Goal: Task Accomplishment & Management: Complete application form

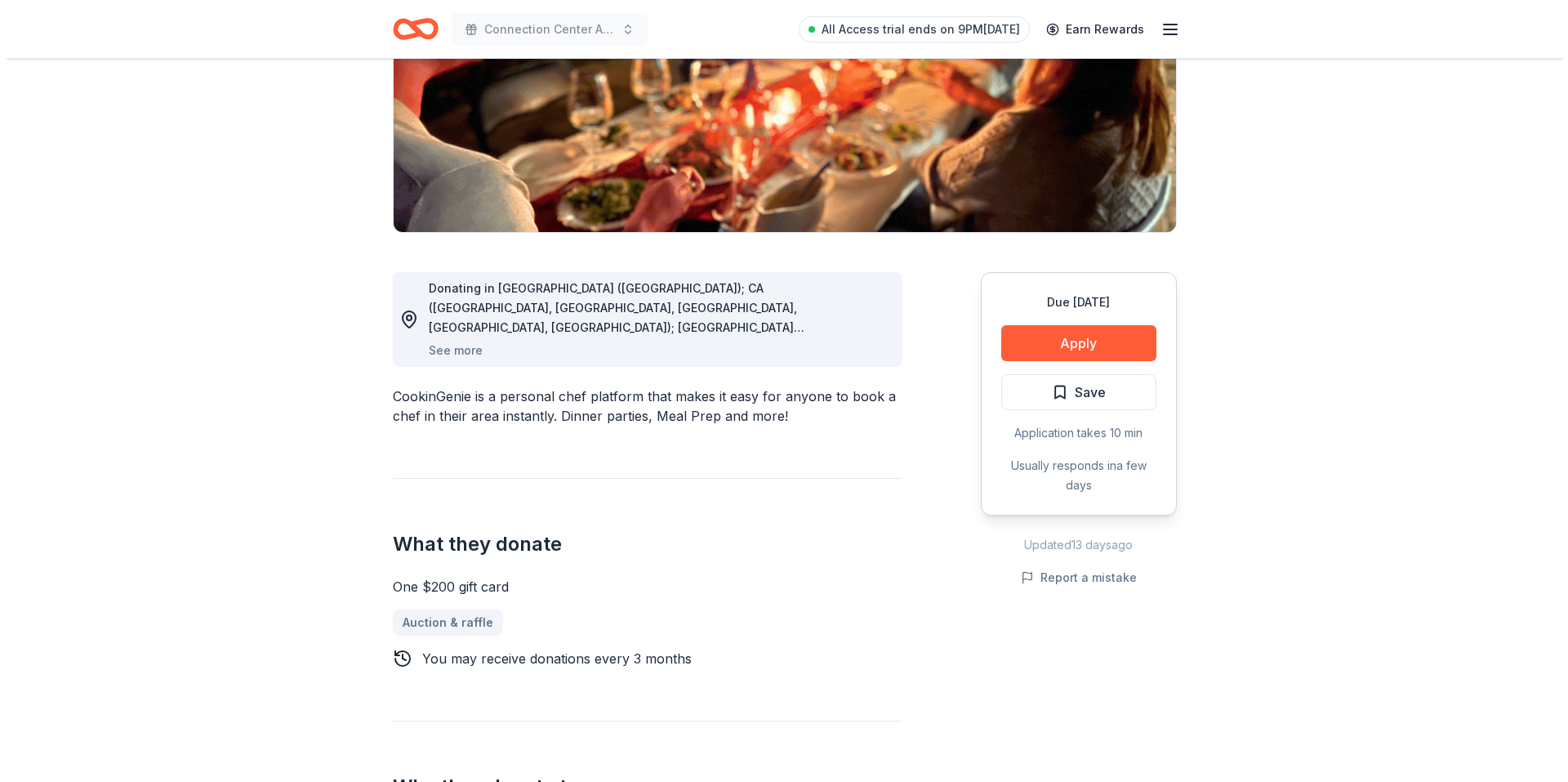
scroll to position [408, 0]
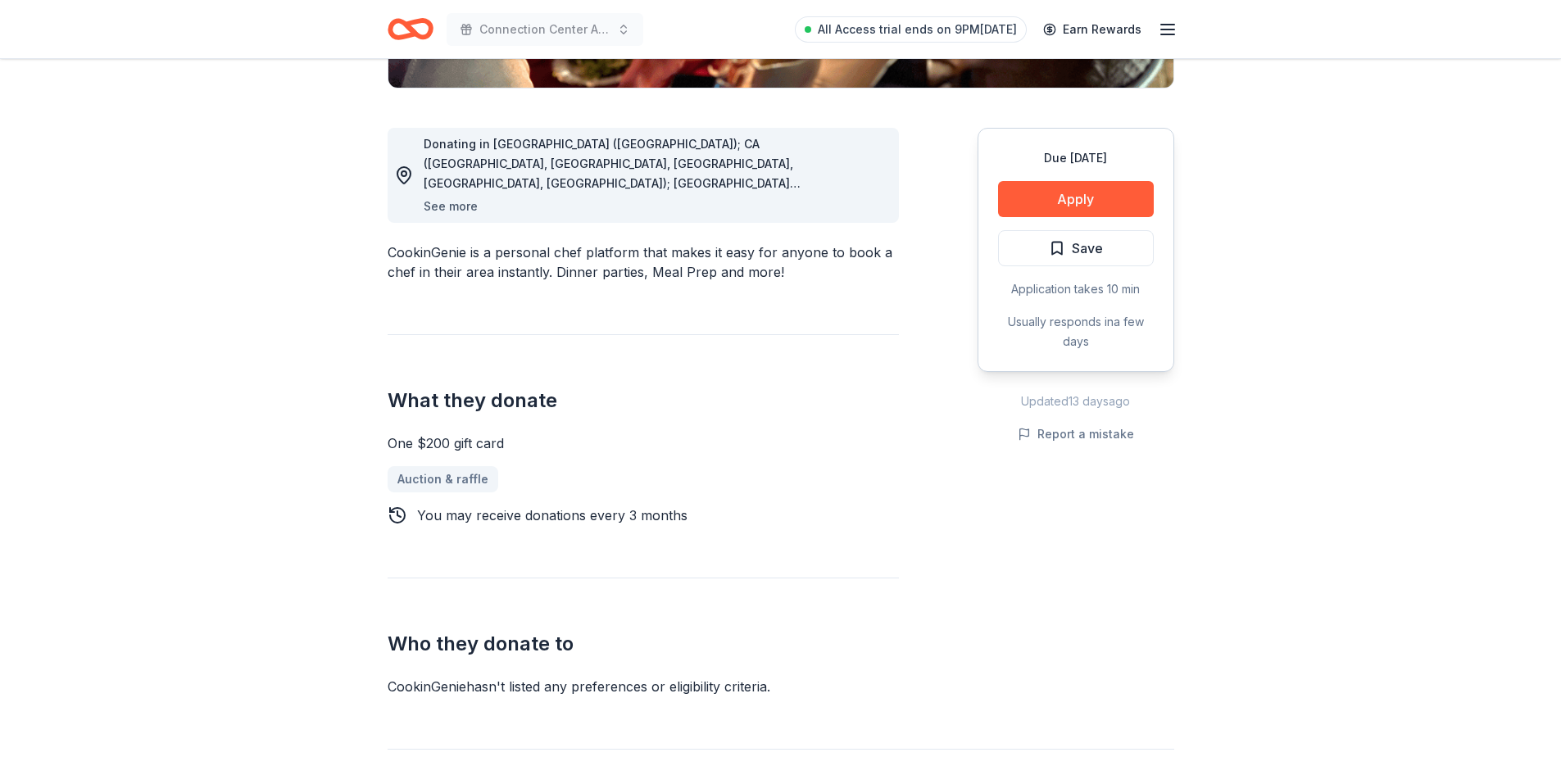
click at [440, 207] on button "See more" at bounding box center [451, 206] width 54 height 20
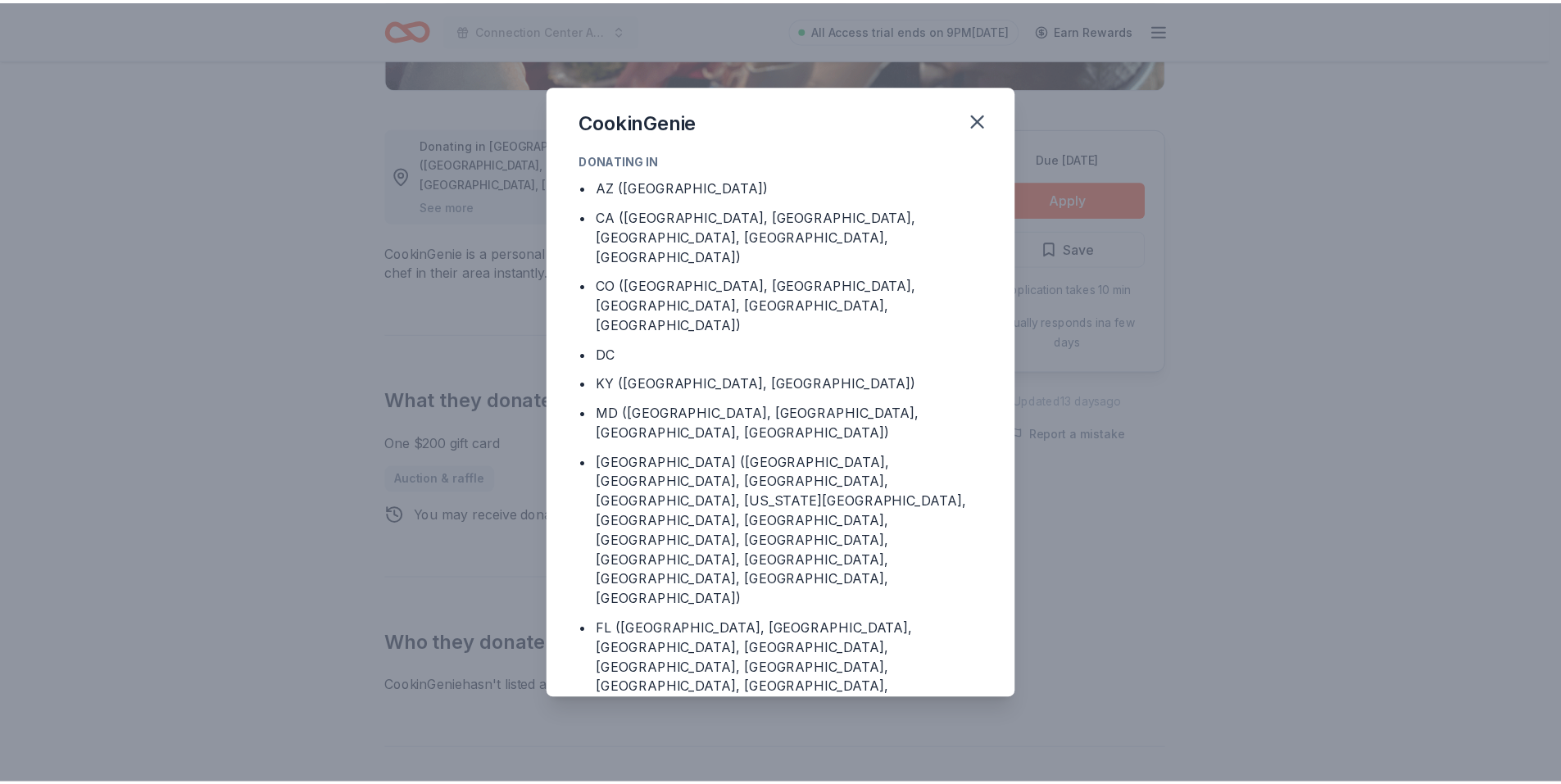
scroll to position [60, 0]
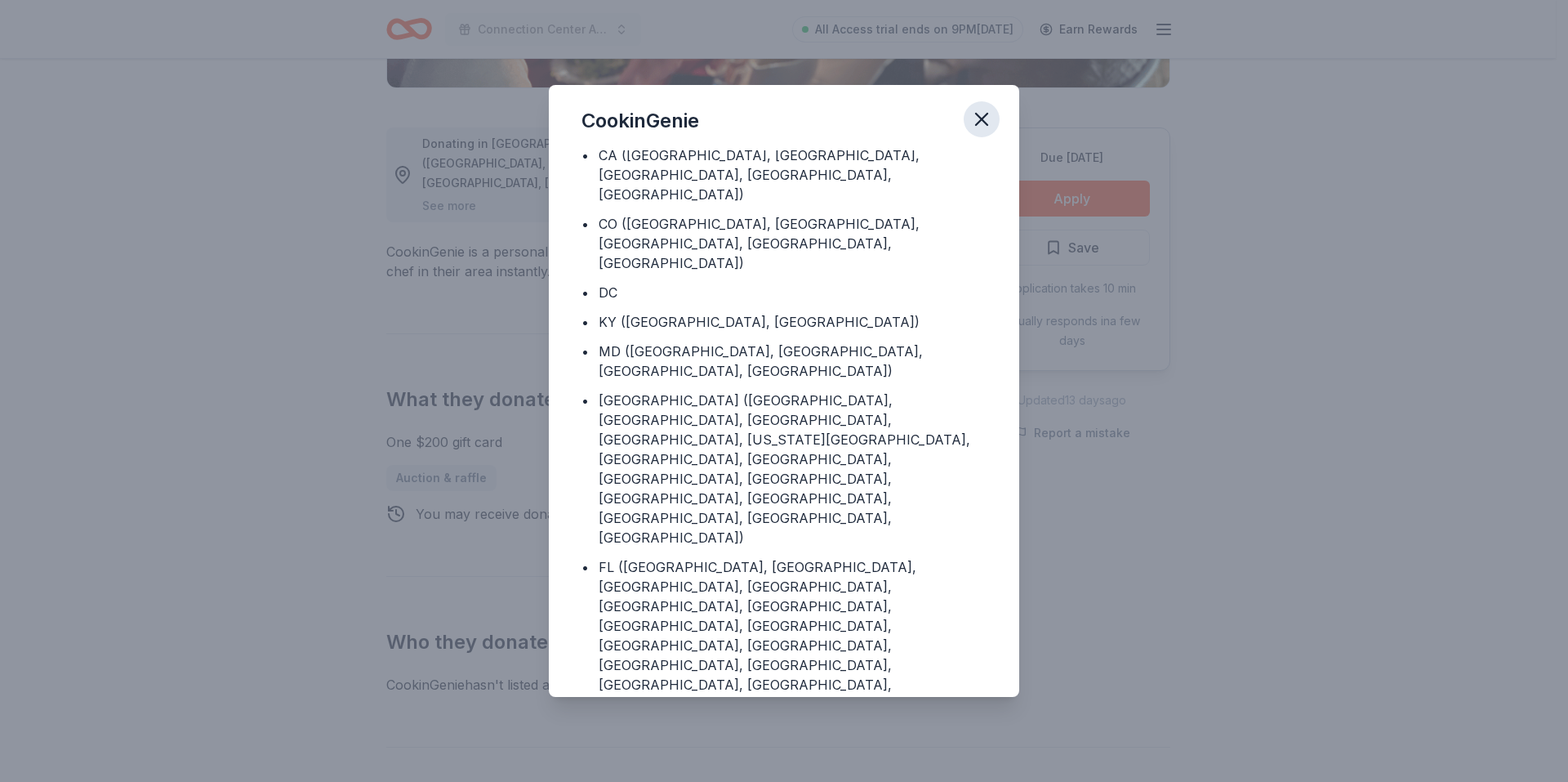
drag, startPoint x: 981, startPoint y: 118, endPoint x: 1086, endPoint y: 30, distance: 137.0
click at [984, 118] on icon "button" at bounding box center [981, 119] width 23 height 23
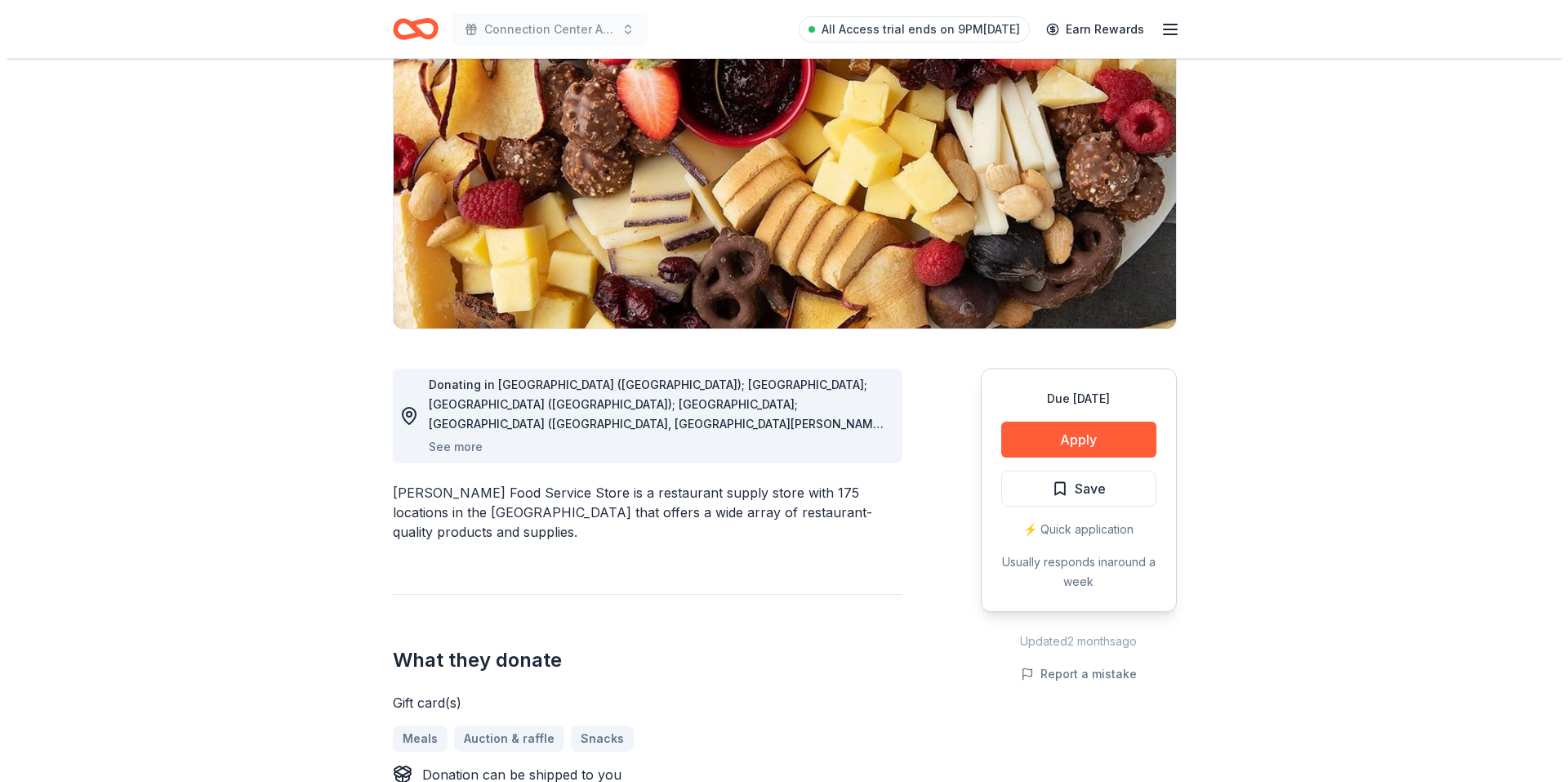
scroll to position [245, 0]
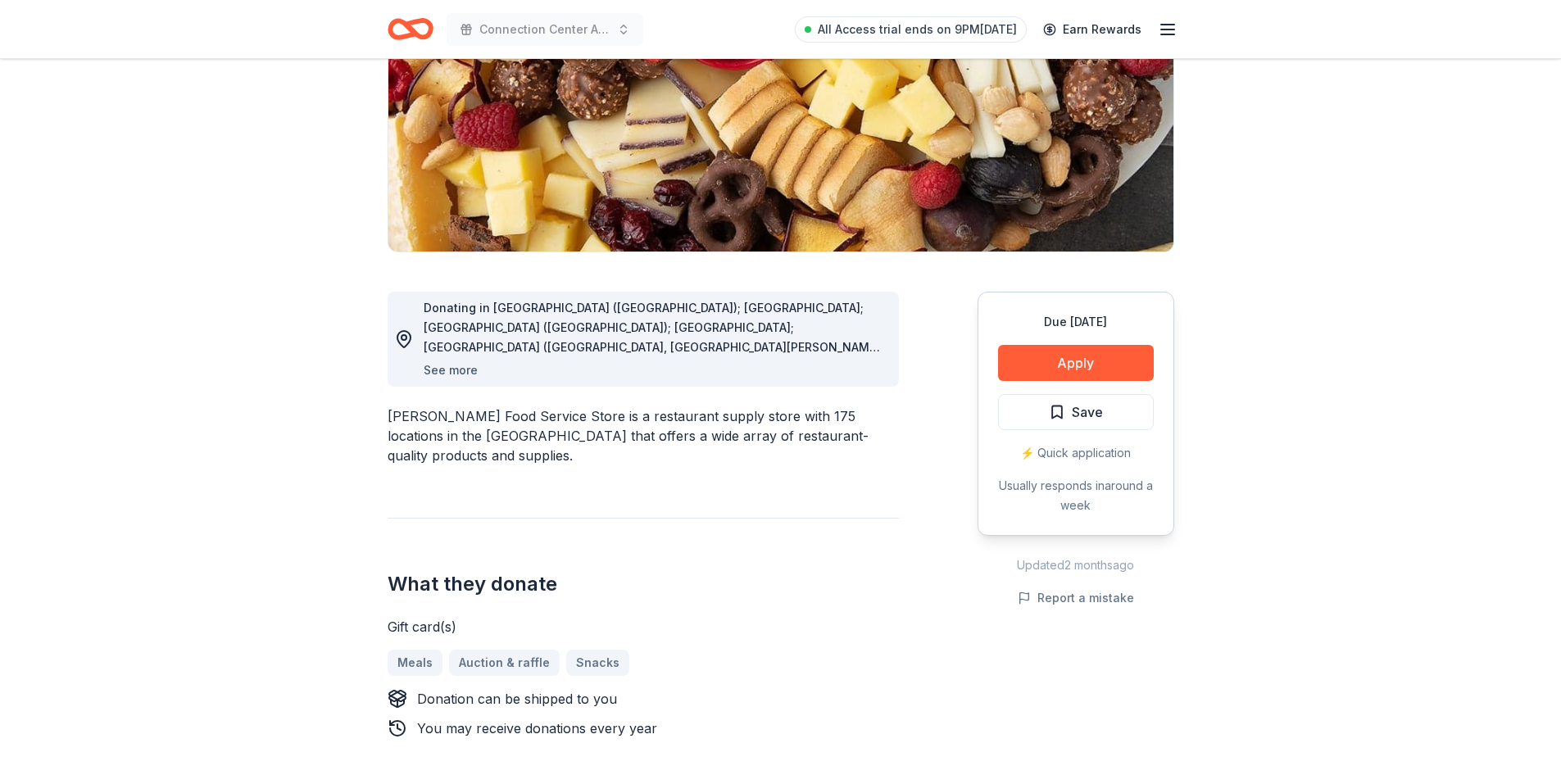
click at [428, 363] on button "See more" at bounding box center [451, 371] width 54 height 20
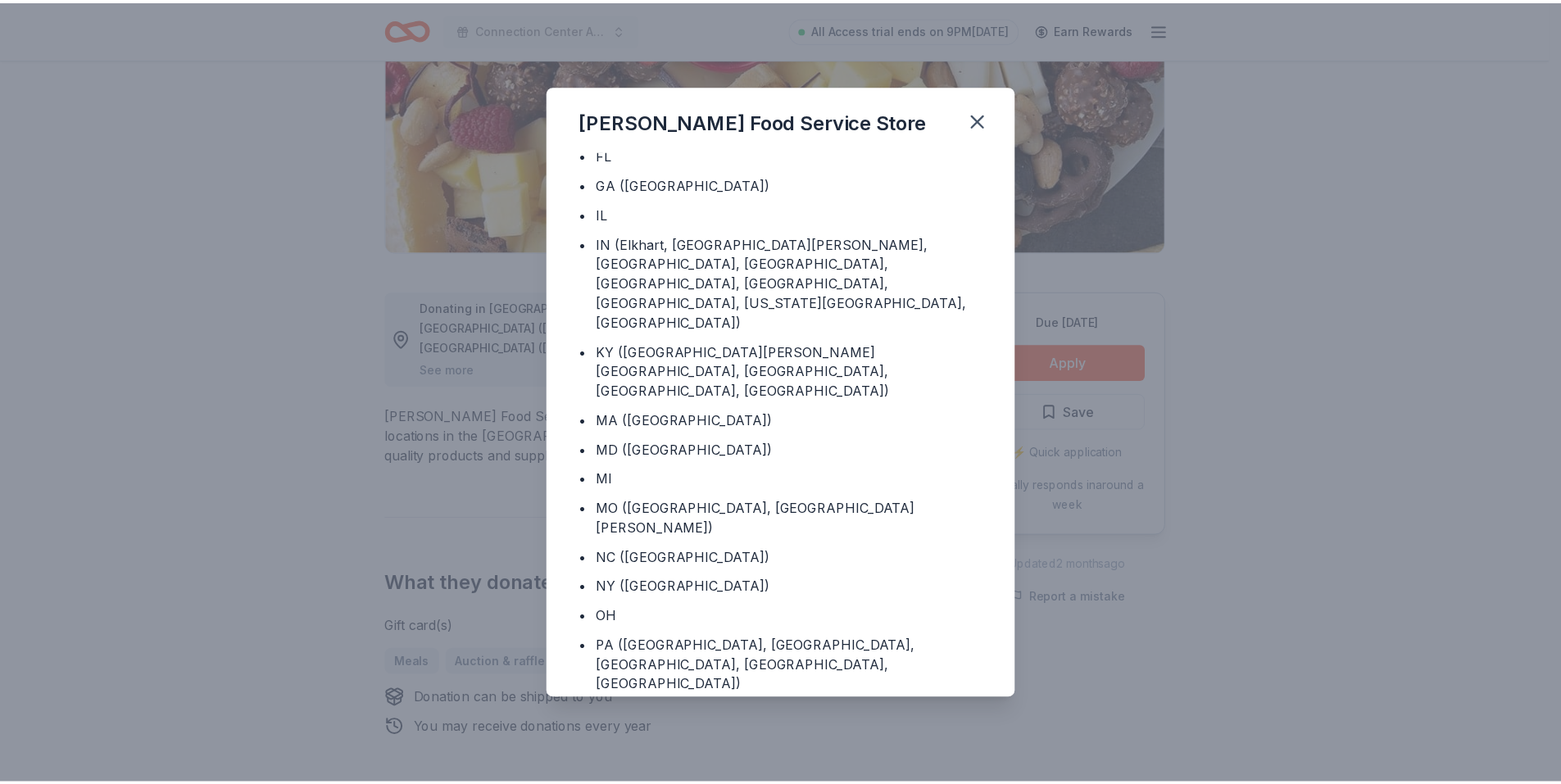
scroll to position [100, 0]
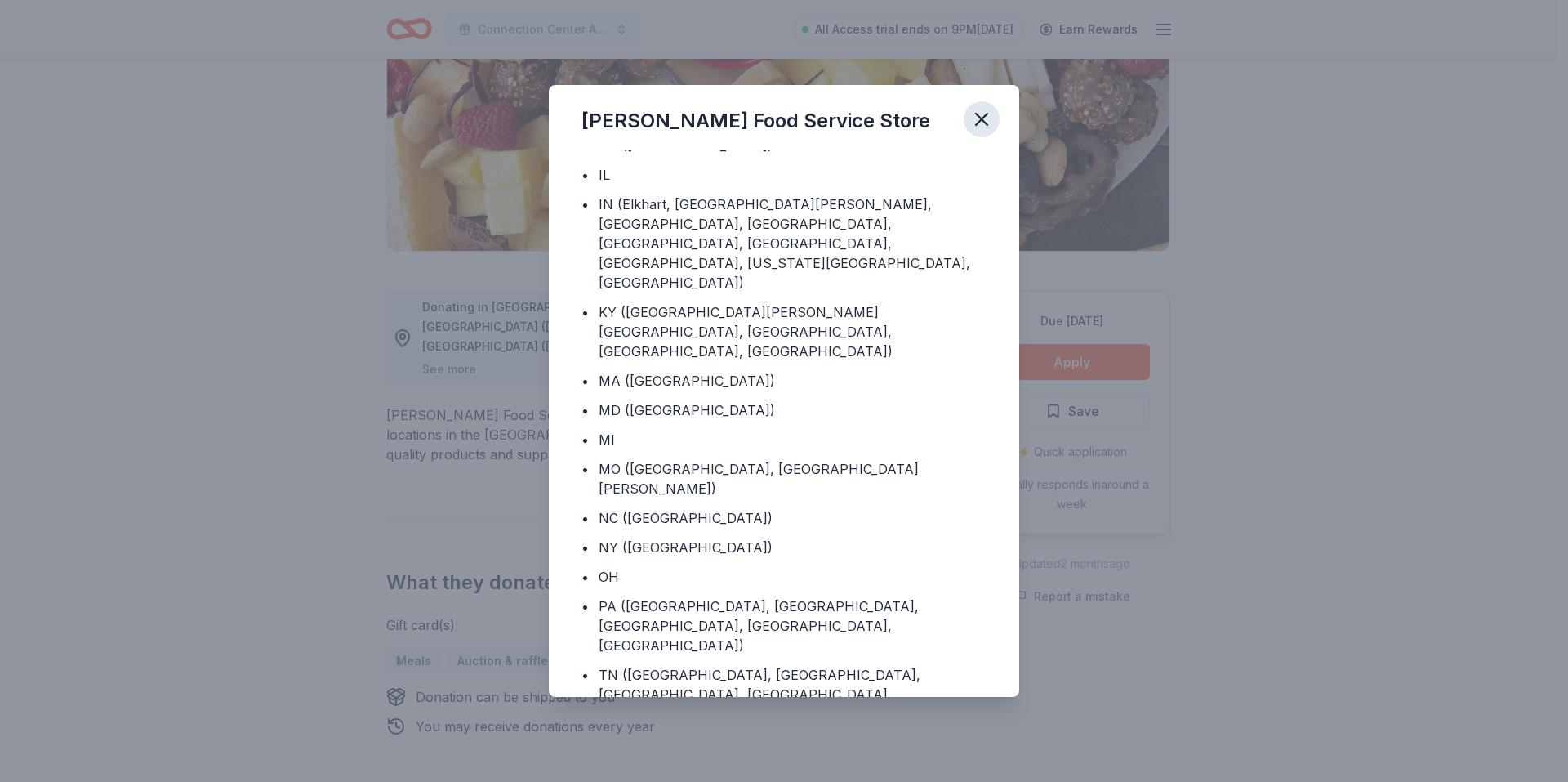
click at [982, 125] on icon "button" at bounding box center [981, 119] width 23 height 23
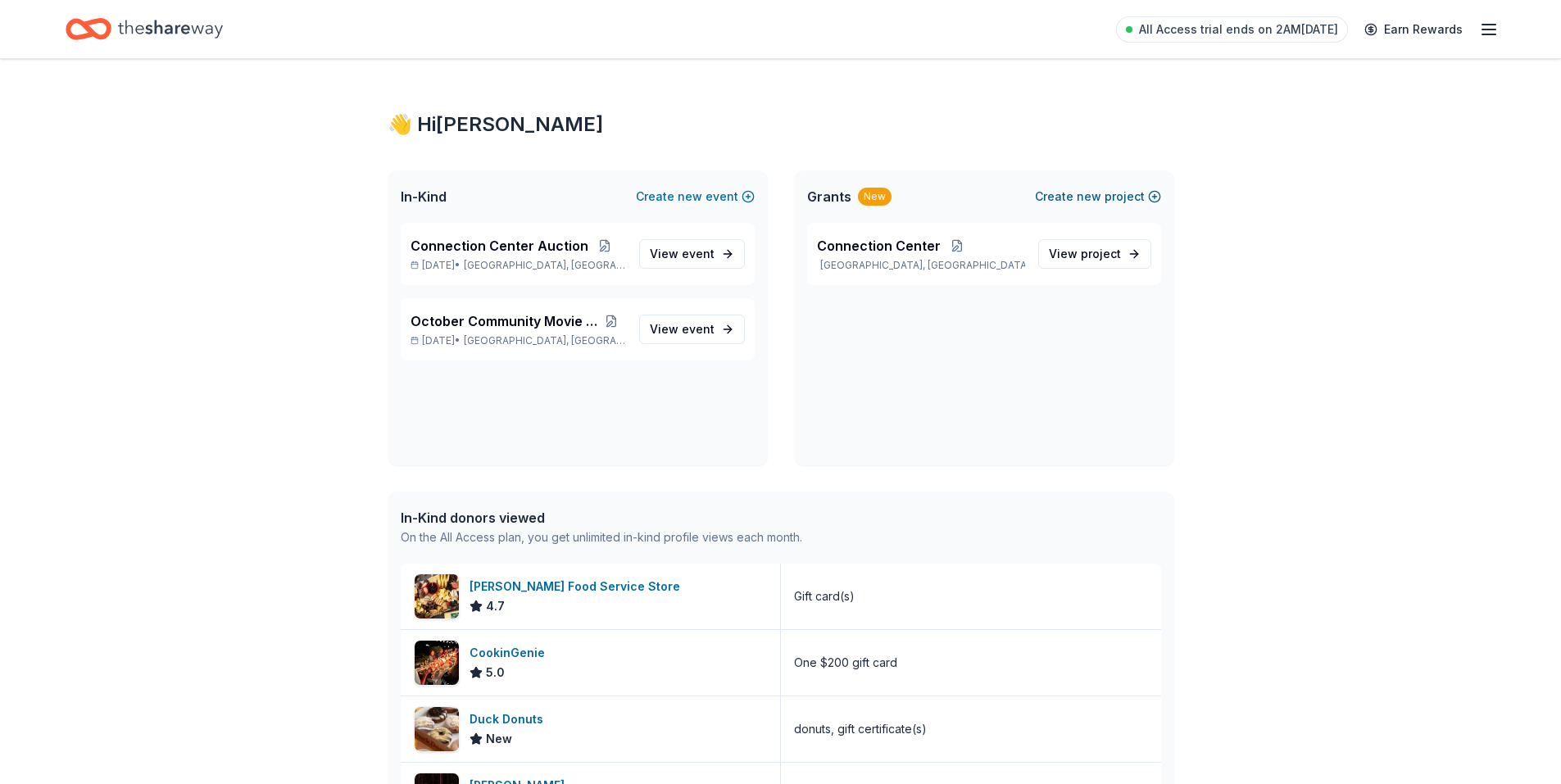
click at [1103, 194] on button "Create new project" at bounding box center [1098, 196] width 126 height 20
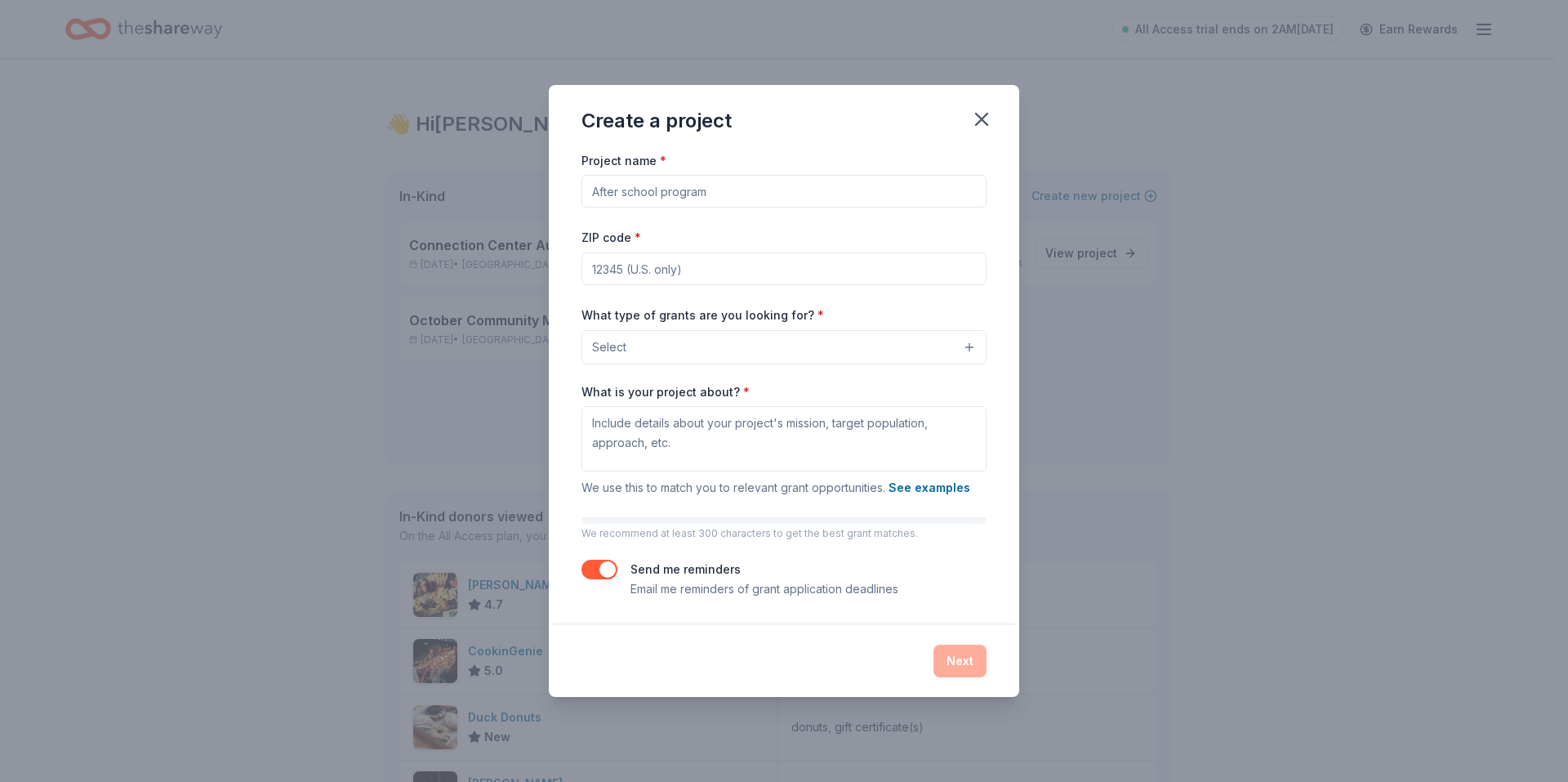
click at [699, 193] on input "Project name *" at bounding box center [784, 191] width 405 height 33
type input "Lil Treat"
click at [703, 274] on input "ZIP code *" at bounding box center [784, 269] width 405 height 33
type input "78634"
click at [830, 342] on button "Select" at bounding box center [784, 347] width 405 height 35
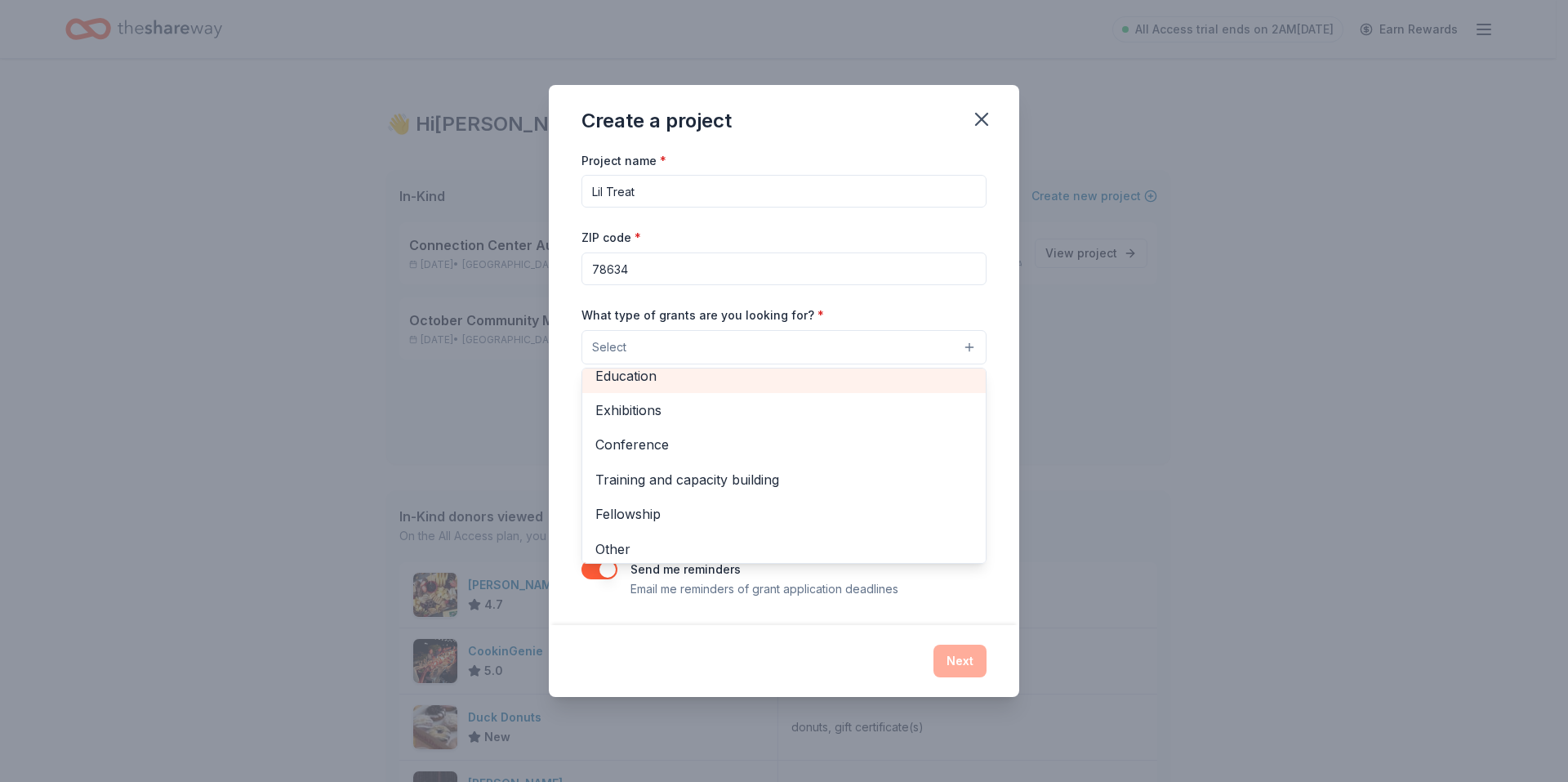
scroll to position [193, 0]
click at [977, 116] on div "Create a project Project name * Lil Treat ZIP code * 78634 What type of grants …" at bounding box center [784, 391] width 471 height 612
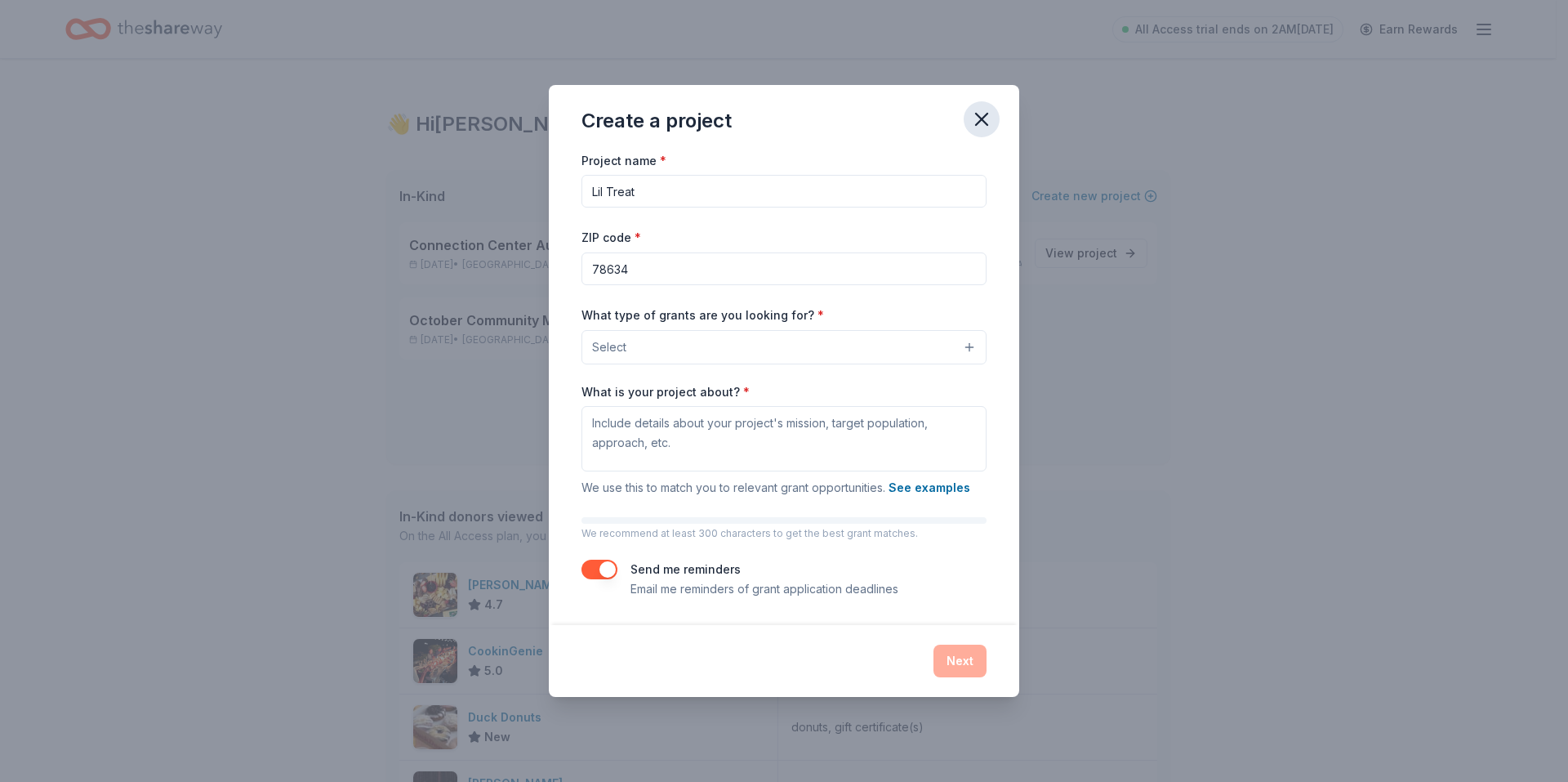
click at [977, 127] on icon "button" at bounding box center [981, 119] width 23 height 23
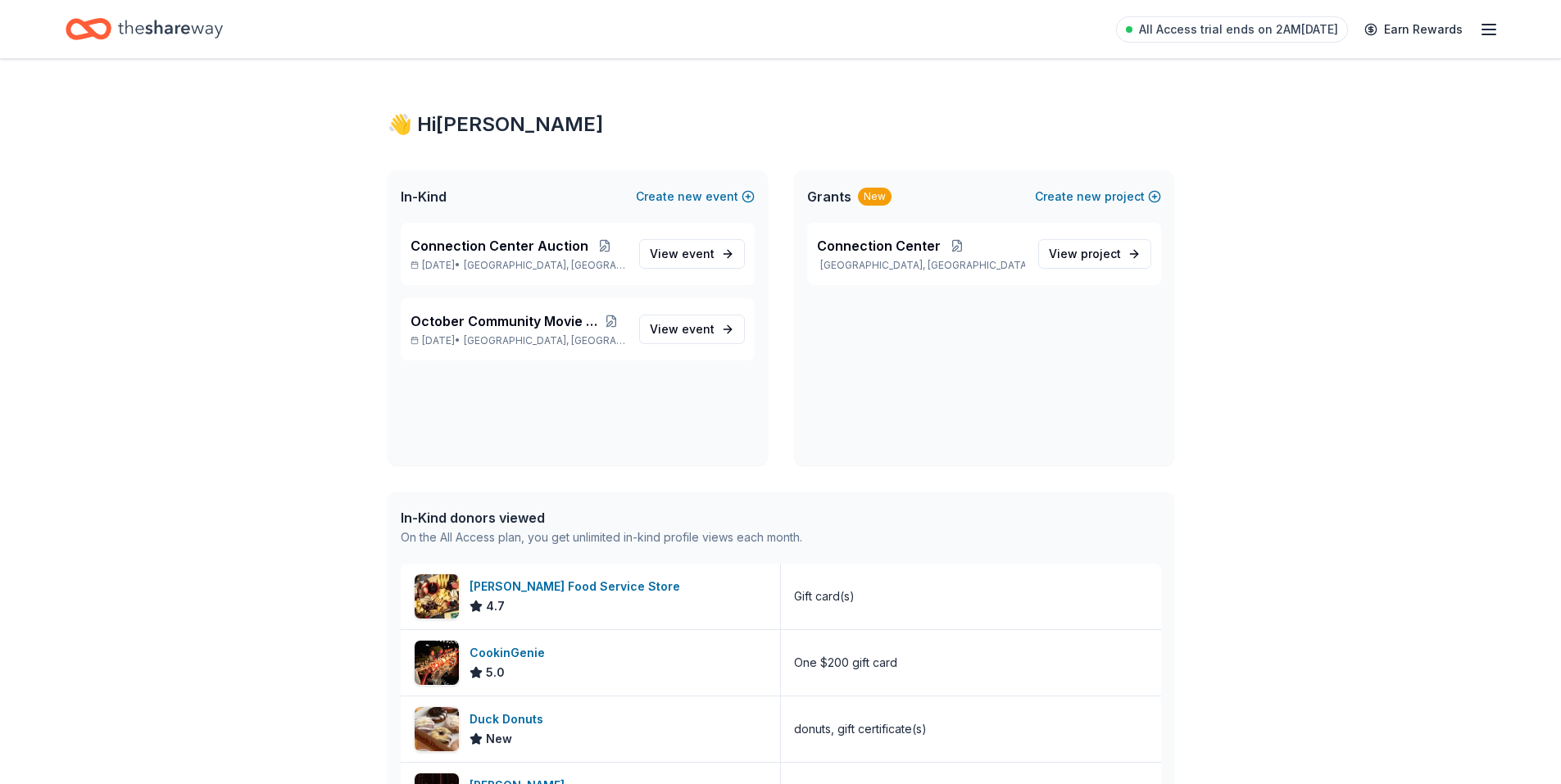
click at [173, 35] on icon "Home" at bounding box center [170, 29] width 105 height 34
click at [1487, 30] on line "button" at bounding box center [1489, 30] width 13 height 0
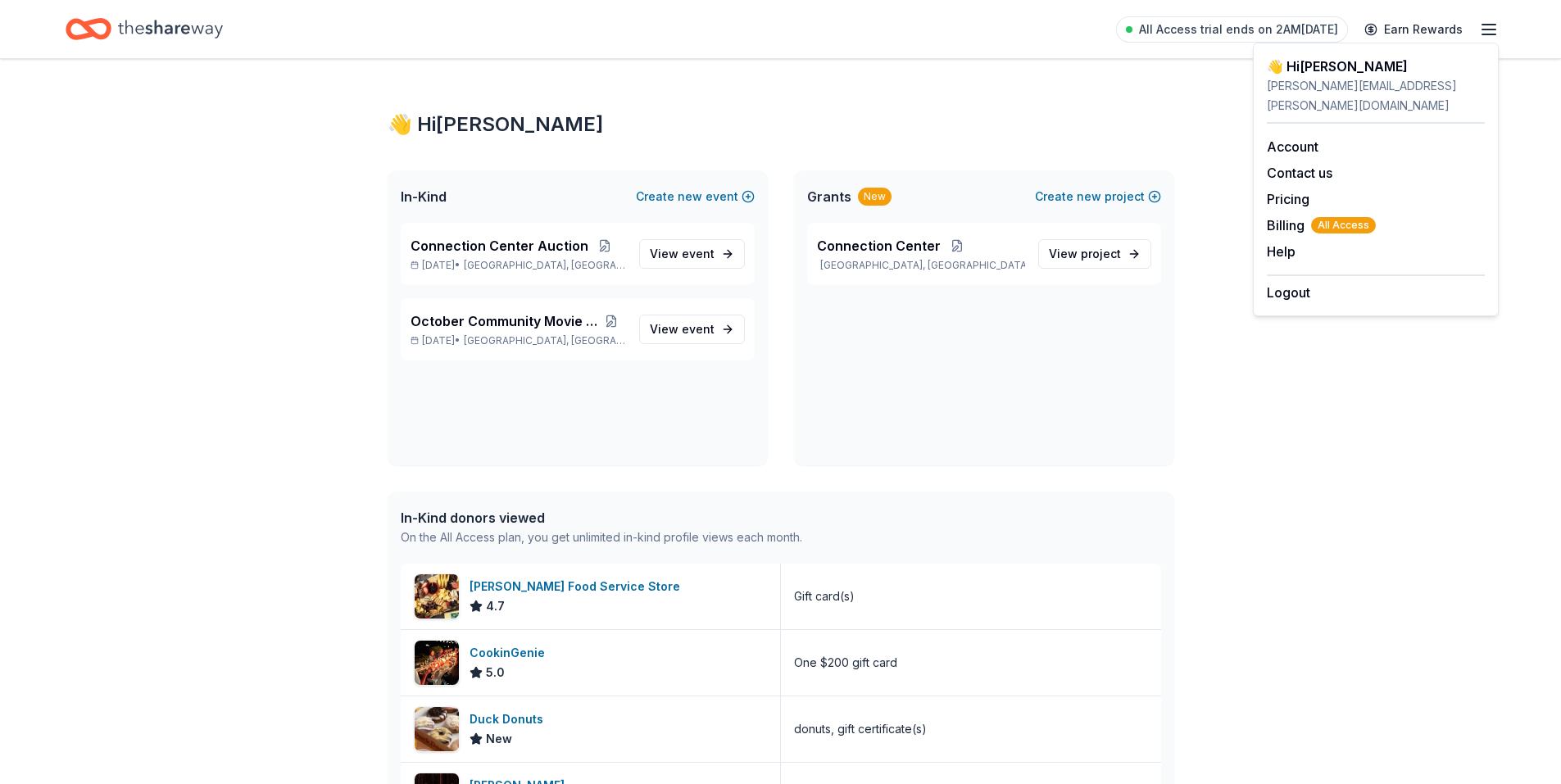
click at [1487, 30] on line "button" at bounding box center [1489, 30] width 13 height 0
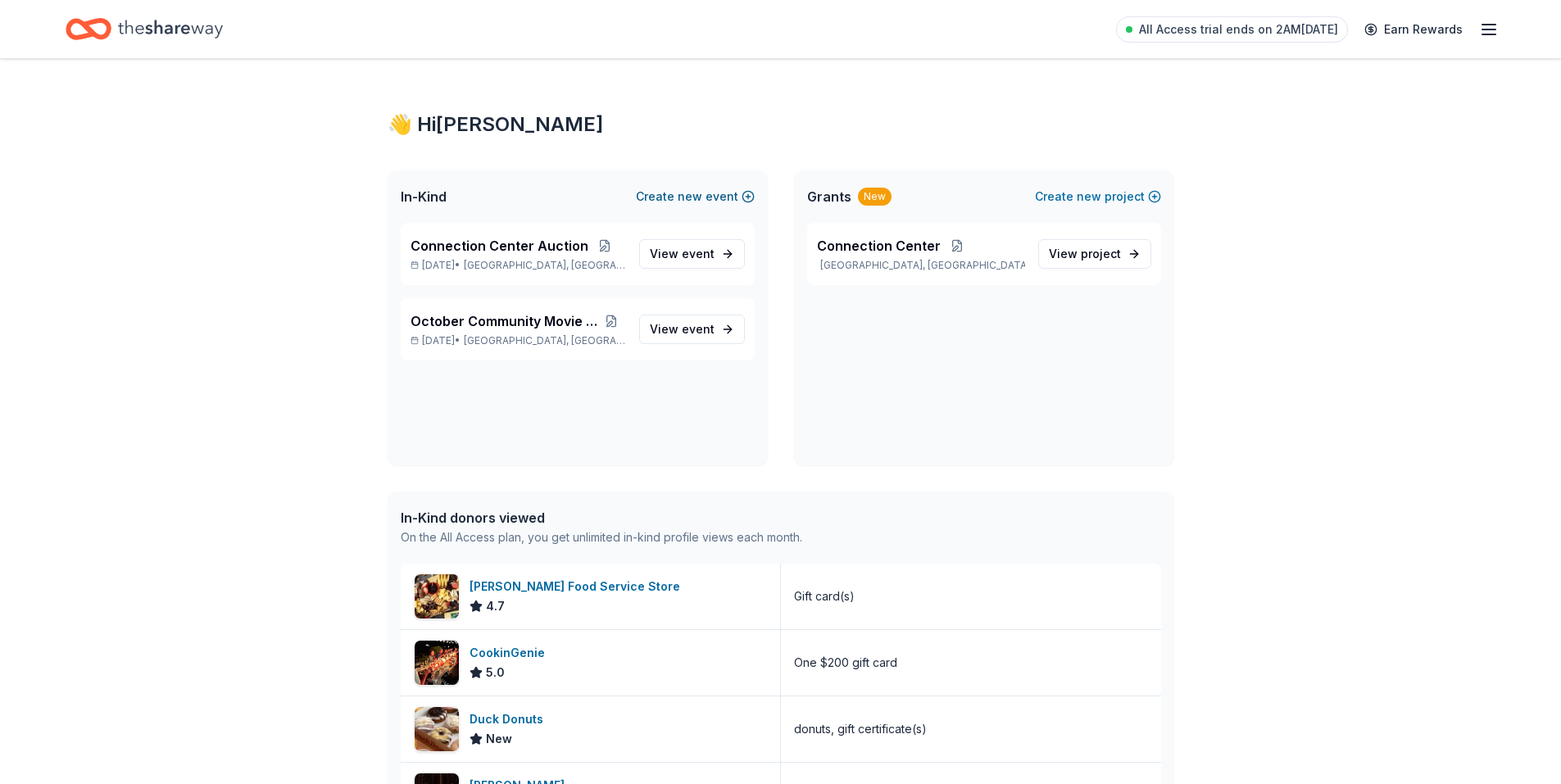
click at [745, 195] on button "Create new event" at bounding box center [695, 196] width 119 height 20
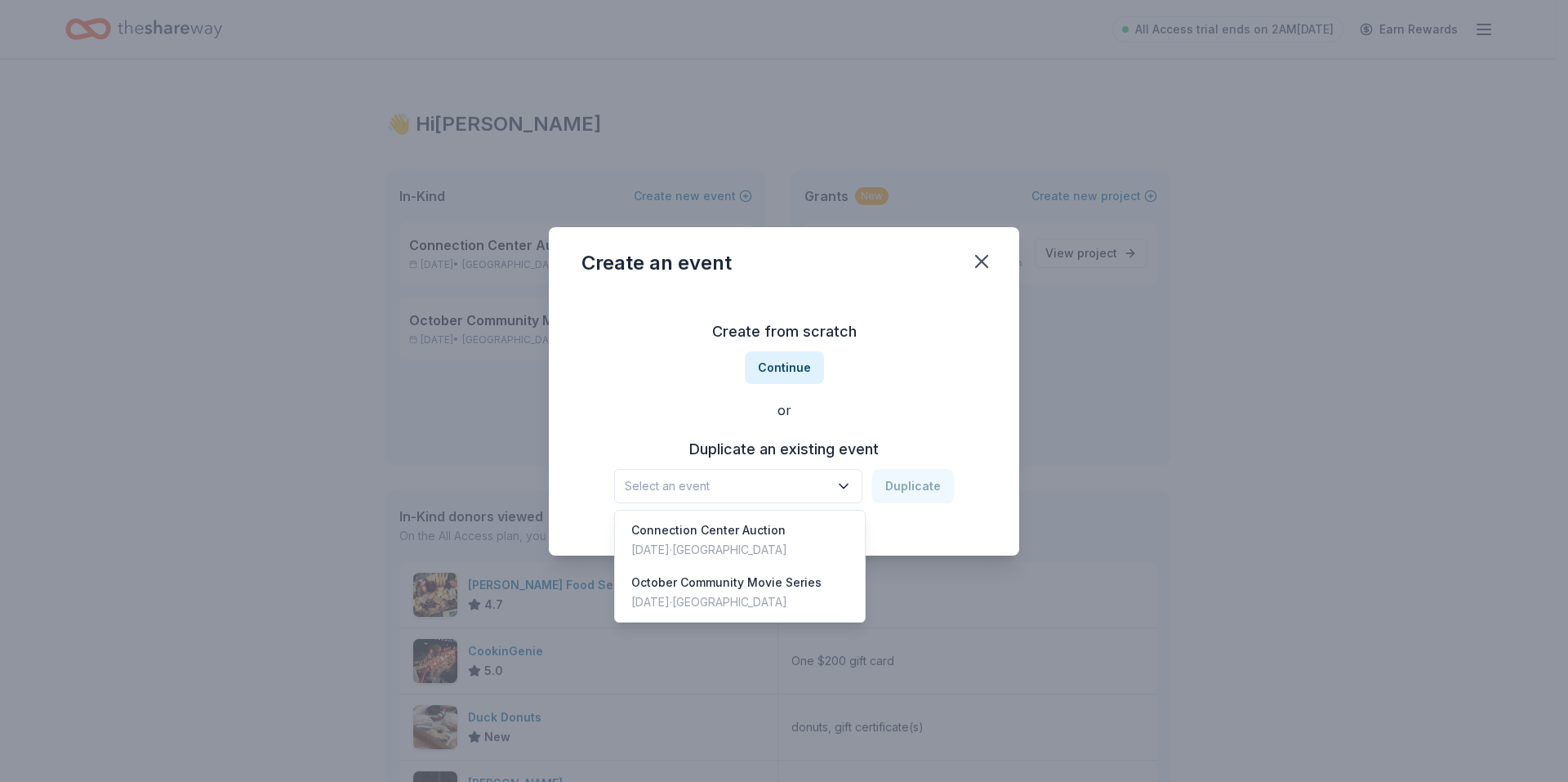
click at [786, 495] on span "Select an event" at bounding box center [726, 486] width 204 height 20
click at [785, 357] on div "Create from scratch Continue or Duplicate an existing event Select an event Dup…" at bounding box center [784, 411] width 405 height 237
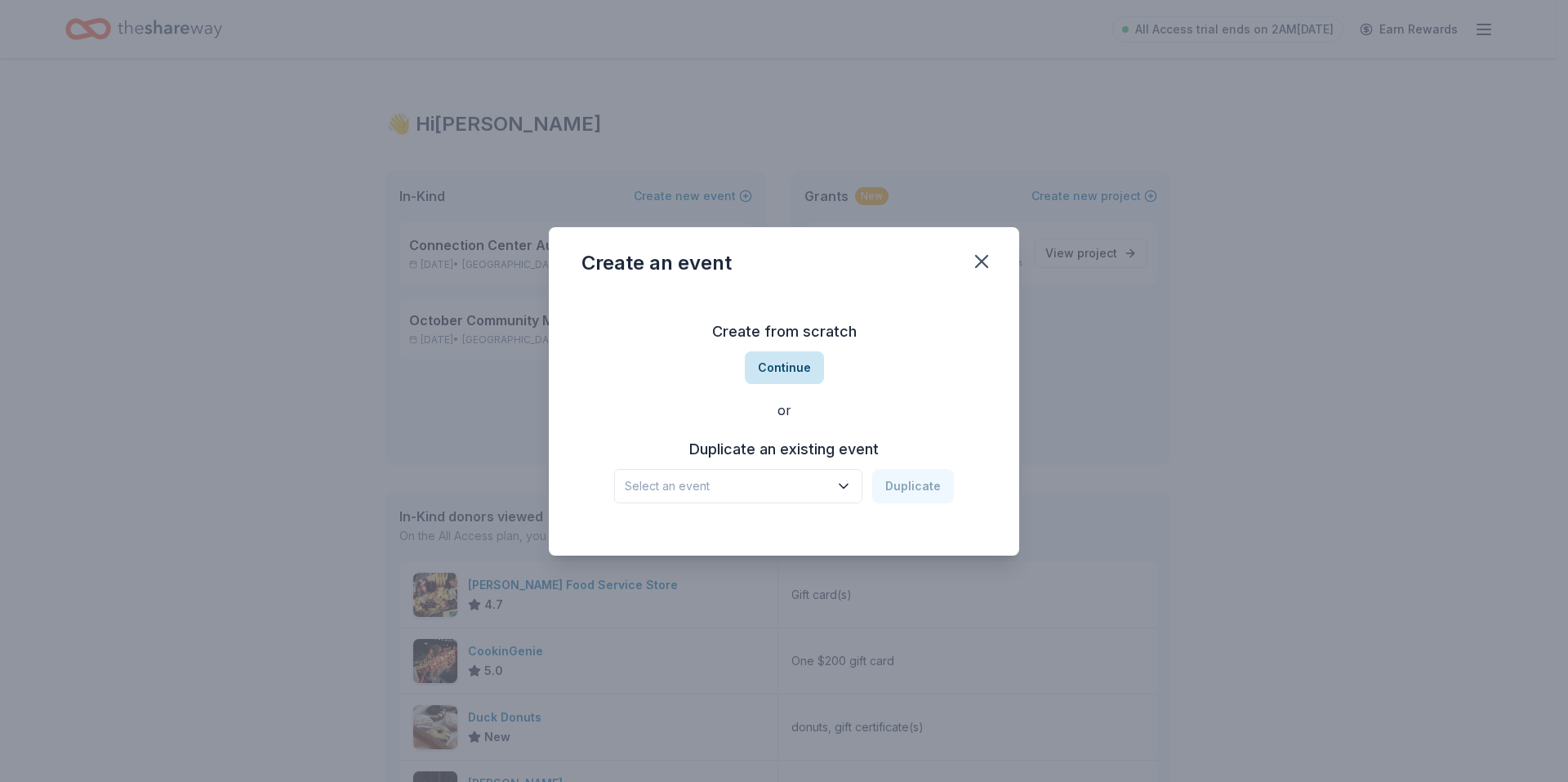
click at [786, 362] on button "Continue" at bounding box center [784, 368] width 79 height 33
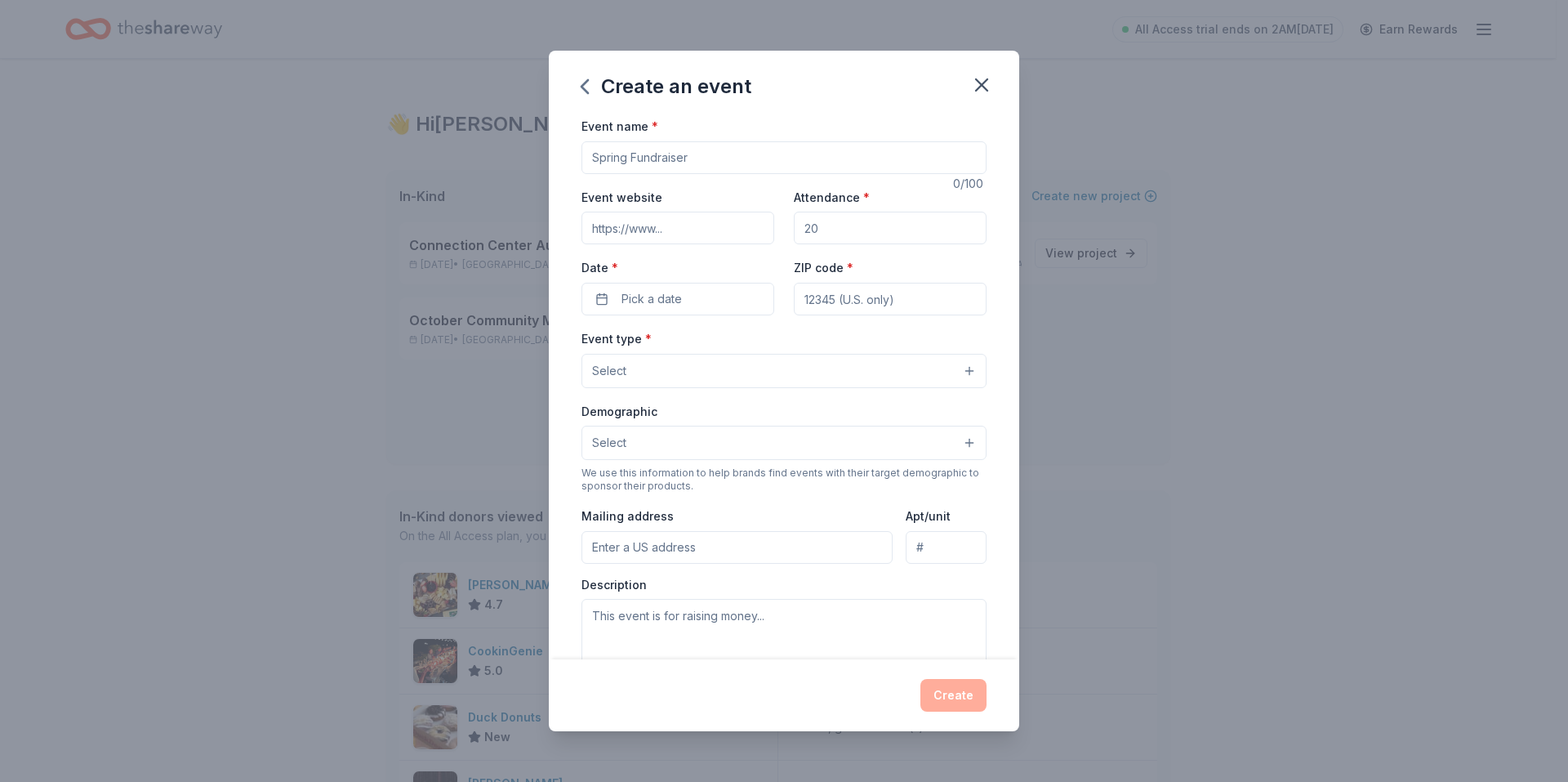
drag, startPoint x: 712, startPoint y: 155, endPoint x: 644, endPoint y: 145, distance: 68.7
click at [644, 145] on input "Event name *" at bounding box center [784, 158] width 405 height 33
type input "Bake Sale"
drag, startPoint x: 820, startPoint y: 232, endPoint x: 771, endPoint y: 232, distance: 49.0
click at [771, 232] on div "Event website Attendance * Date * Pick a date ZIP code *" at bounding box center [784, 251] width 405 height 128
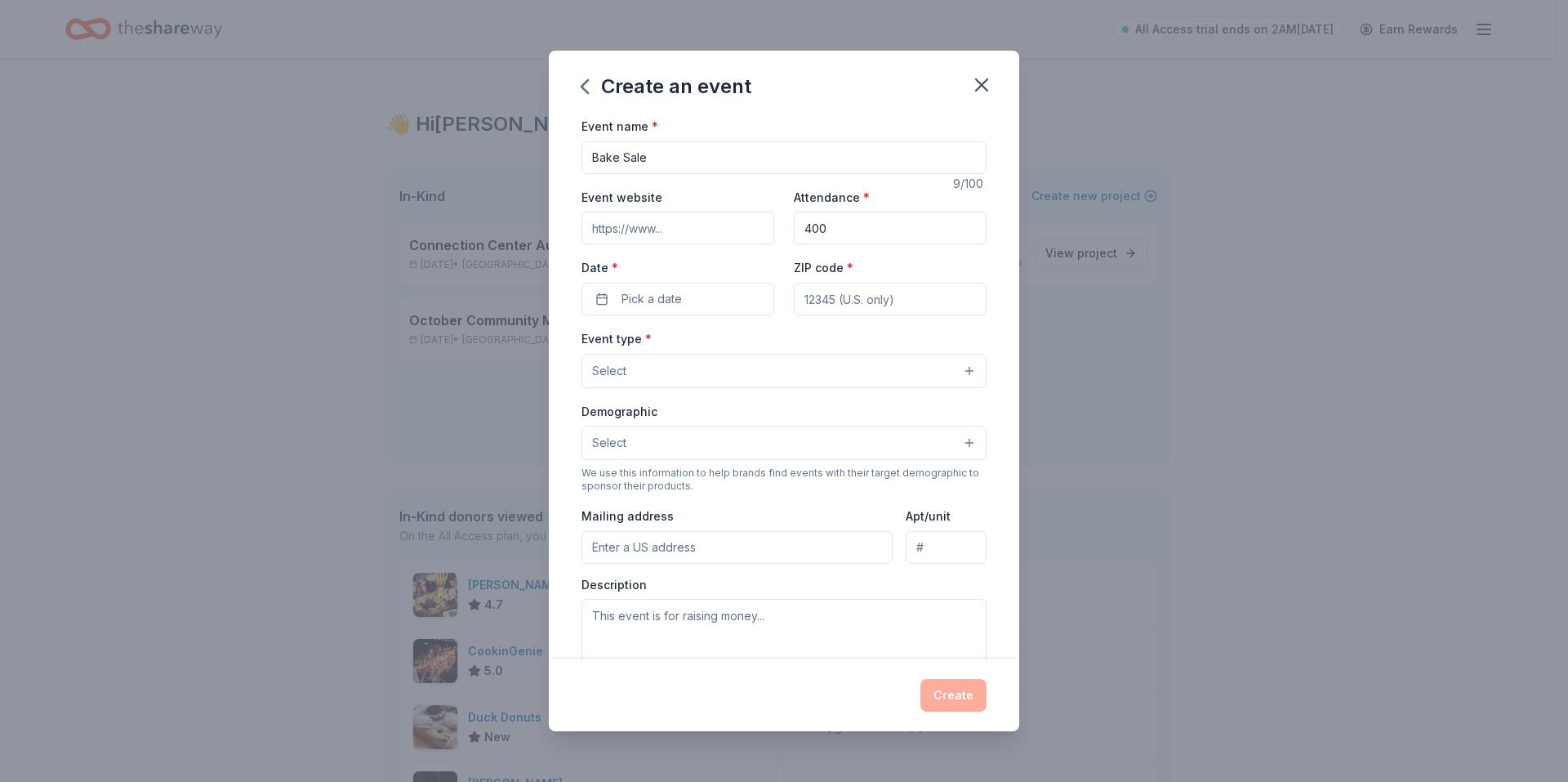
type input "400"
click at [777, 341] on div "Event type * Select" at bounding box center [784, 358] width 405 height 59
click at [689, 299] on button "Pick a date" at bounding box center [678, 299] width 193 height 33
click at [763, 341] on button "Go to next month" at bounding box center [763, 342] width 23 height 23
click at [758, 509] on button "27" at bounding box center [763, 512] width 30 height 30
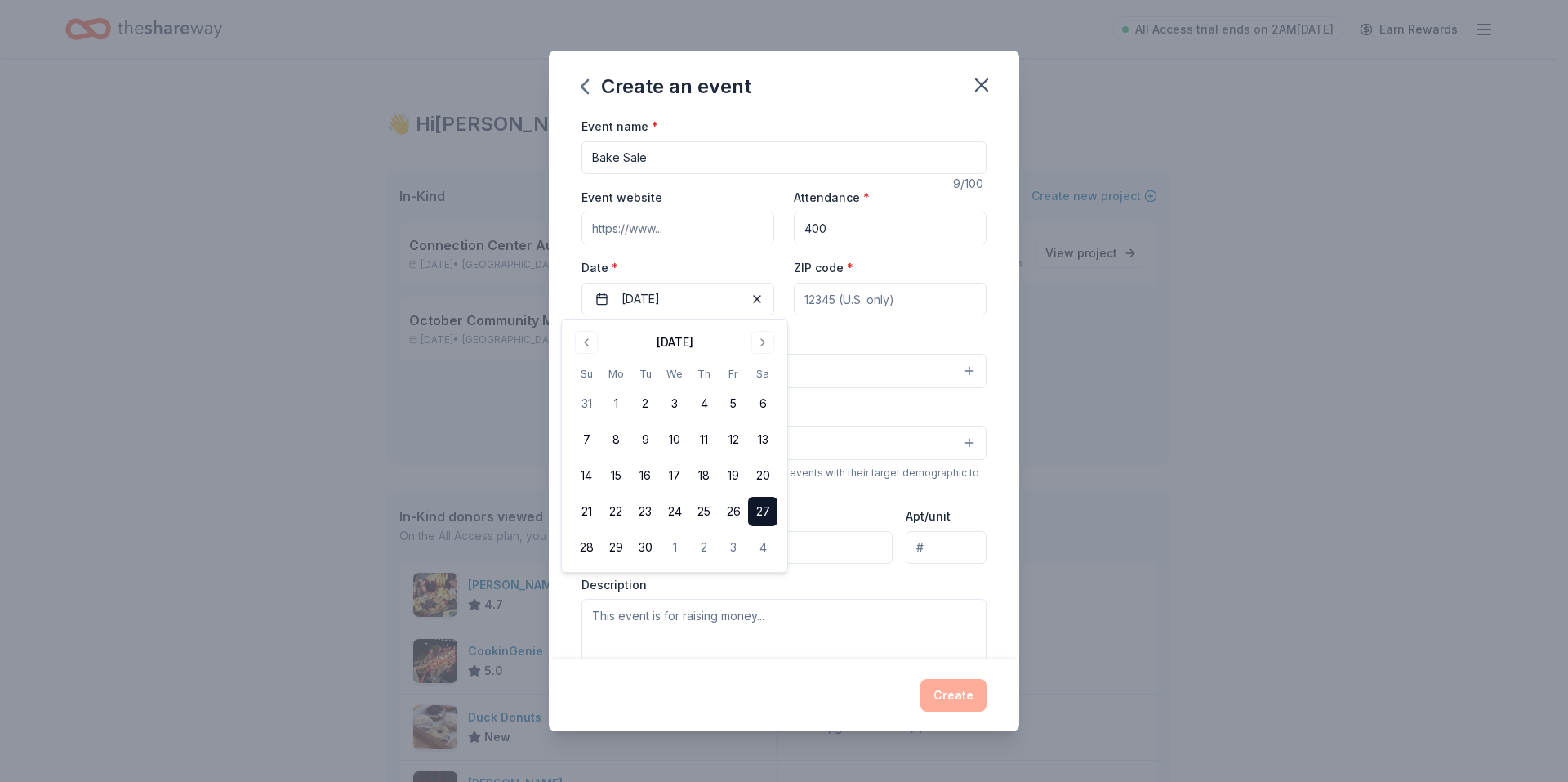
click at [859, 333] on div "Event type * Select" at bounding box center [784, 358] width 405 height 59
click at [841, 299] on input "ZIP code *" at bounding box center [890, 299] width 193 height 33
type input "78634"
click at [716, 341] on div "Event type * Select" at bounding box center [784, 358] width 405 height 59
click at [697, 379] on button "Select" at bounding box center [784, 371] width 405 height 35
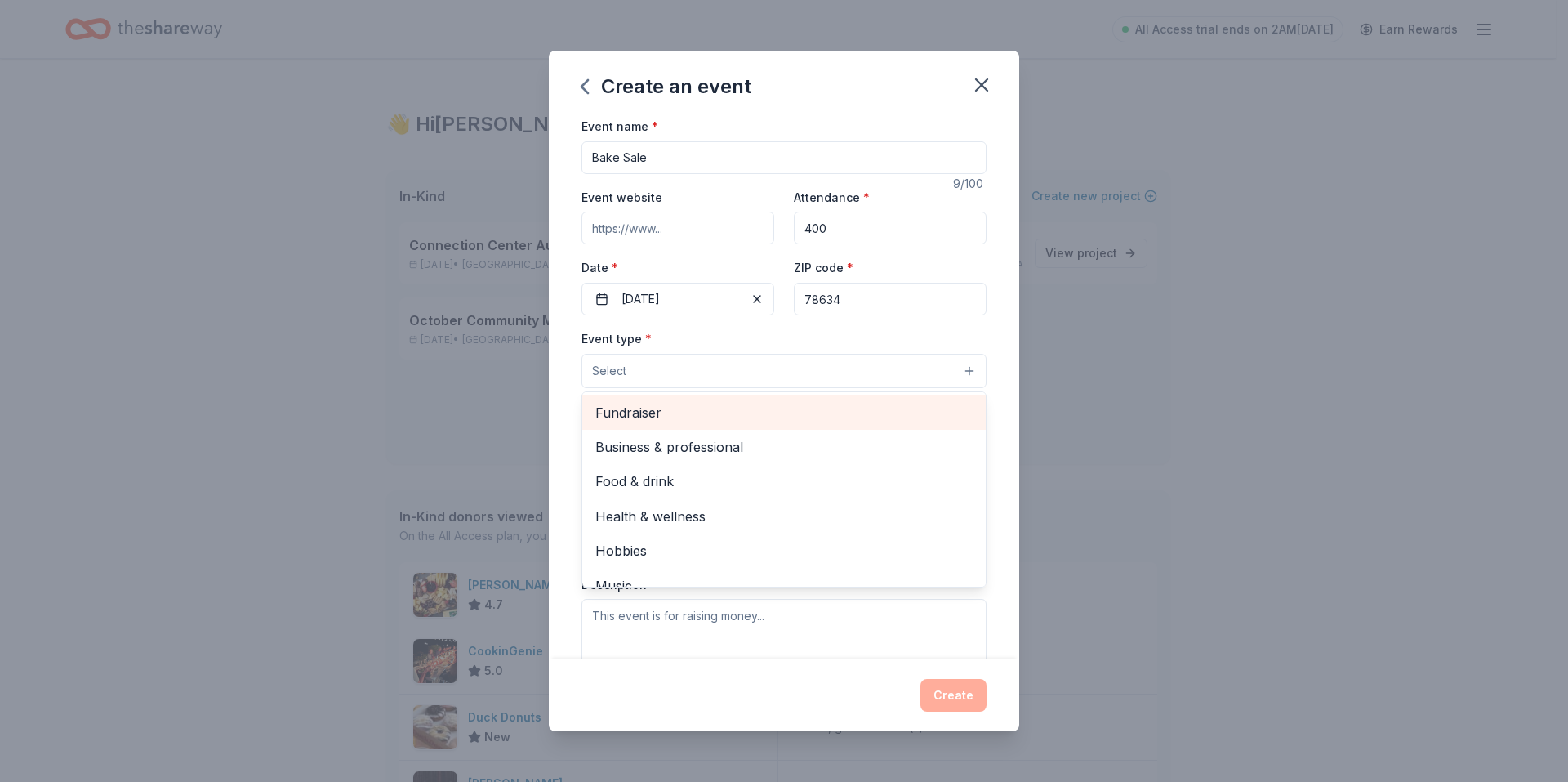
click at [684, 412] on span "Fundraiser" at bounding box center [784, 412] width 378 height 21
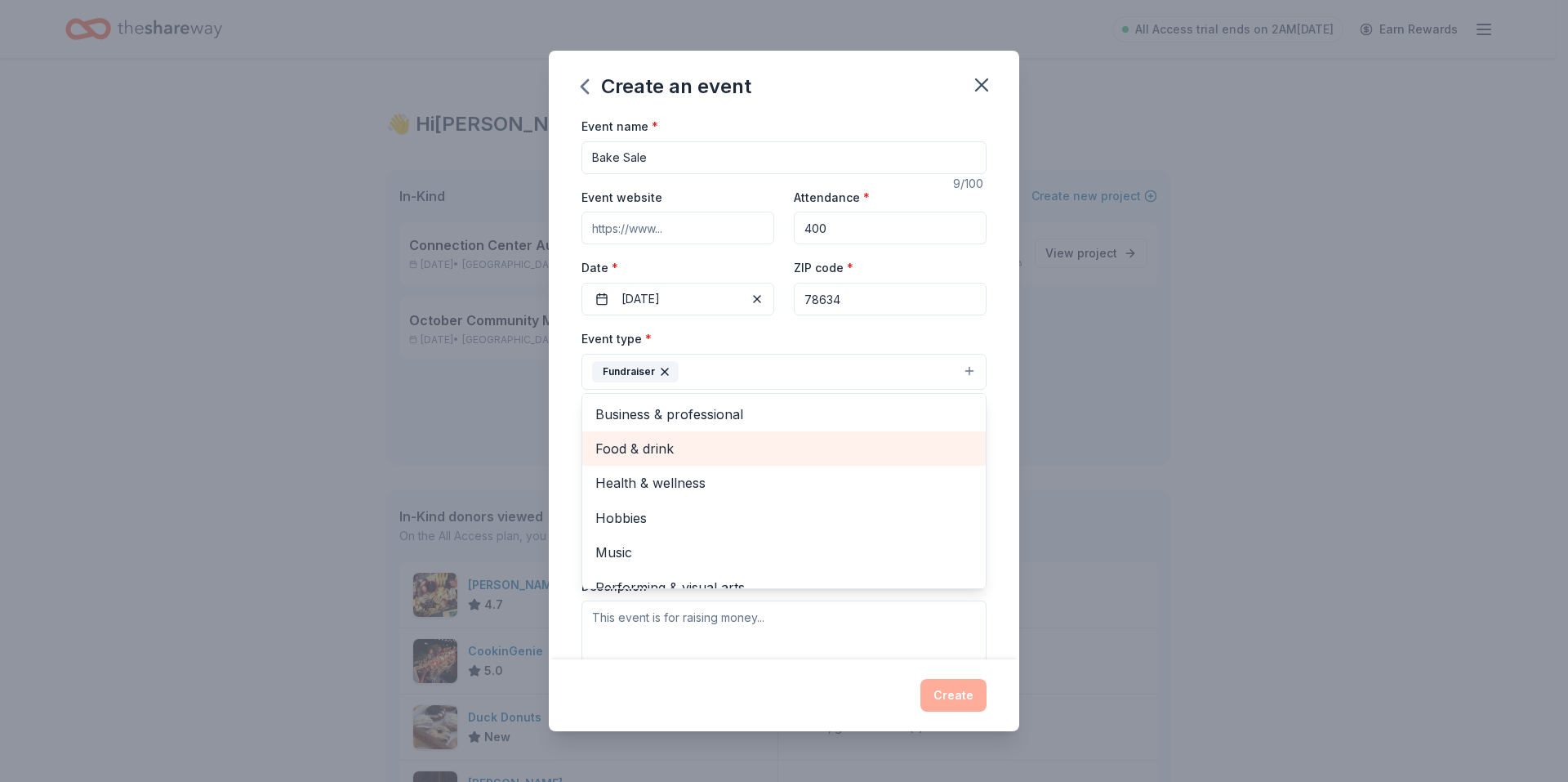
click at [691, 453] on span "Food & drink" at bounding box center [784, 449] width 378 height 21
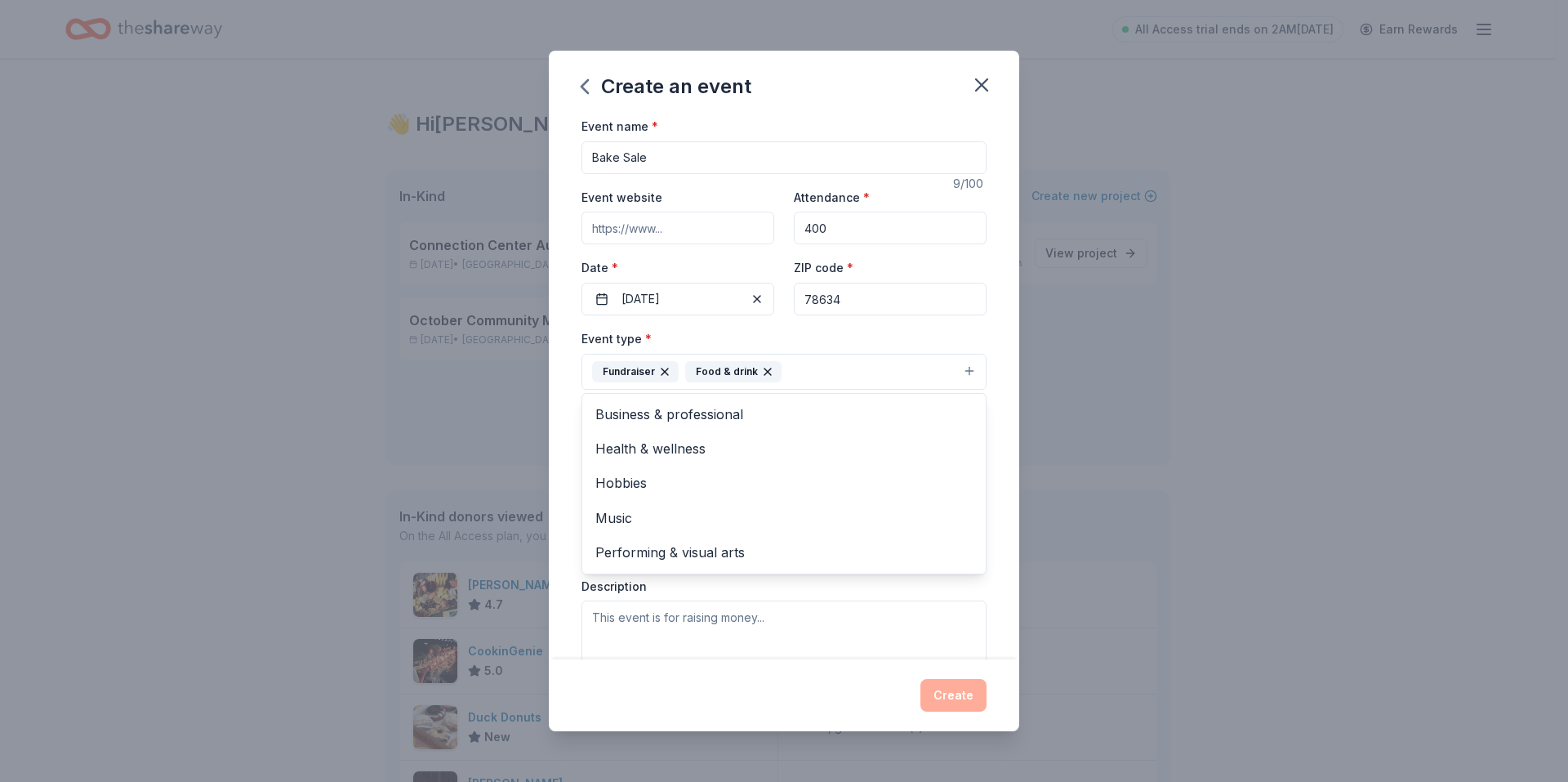
click at [564, 353] on div "Event name * Bake Sale 9 /100 Event website Attendance * 400 Date * 09/27/2025 …" at bounding box center [784, 388] width 471 height 543
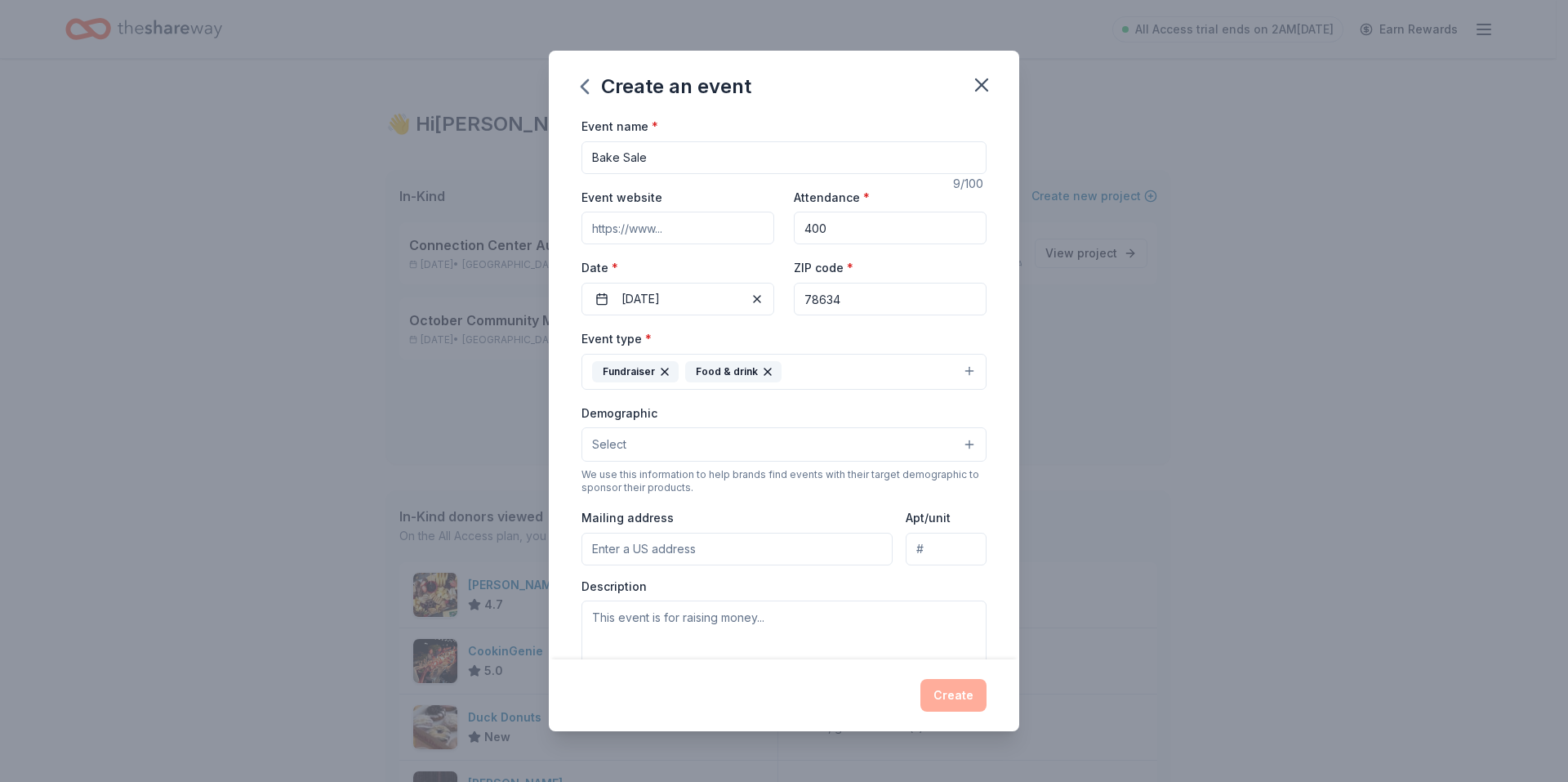
click at [719, 450] on button "Select" at bounding box center [784, 445] width 405 height 35
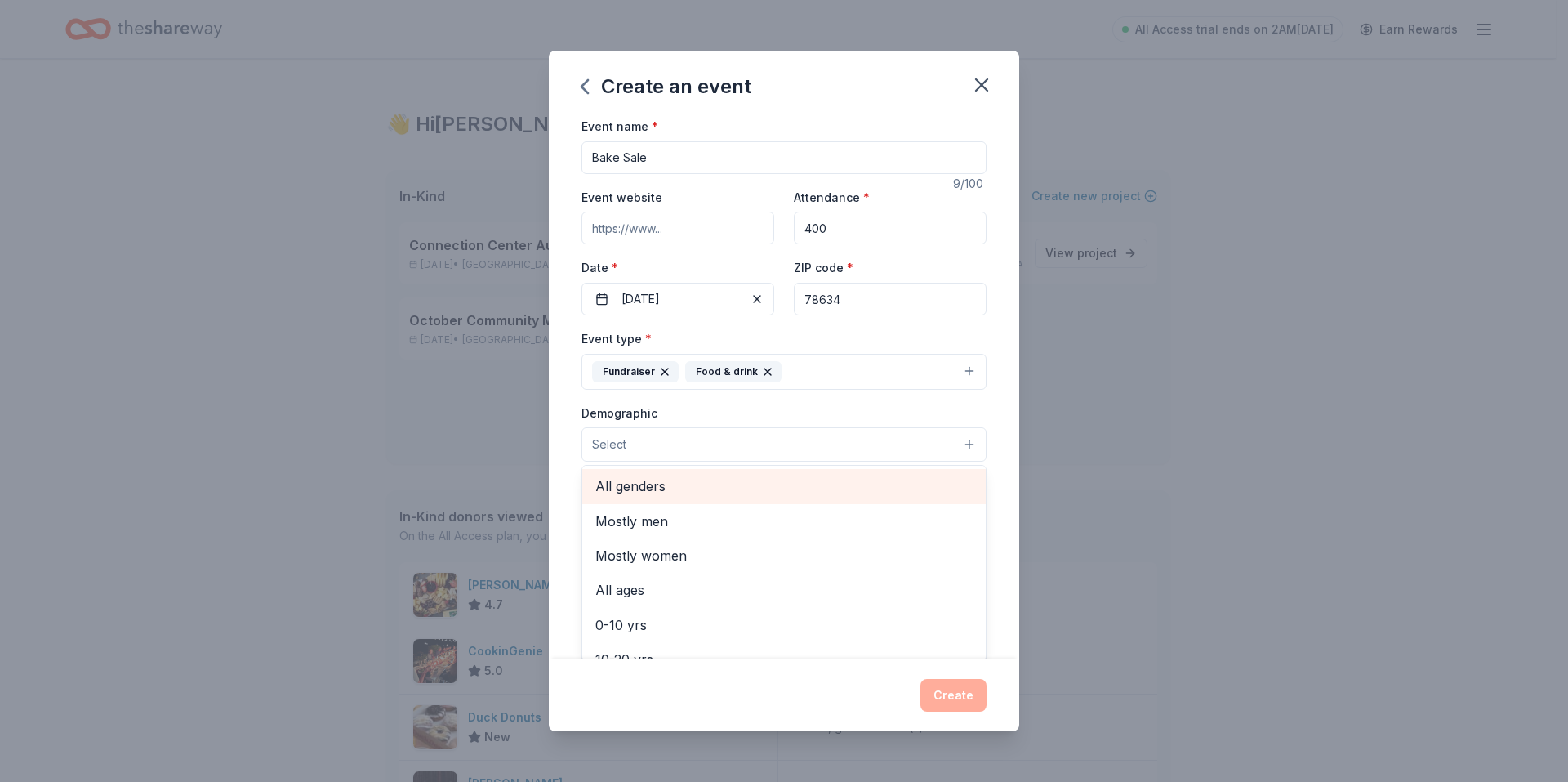
click at [689, 481] on span "All genders" at bounding box center [784, 486] width 378 height 21
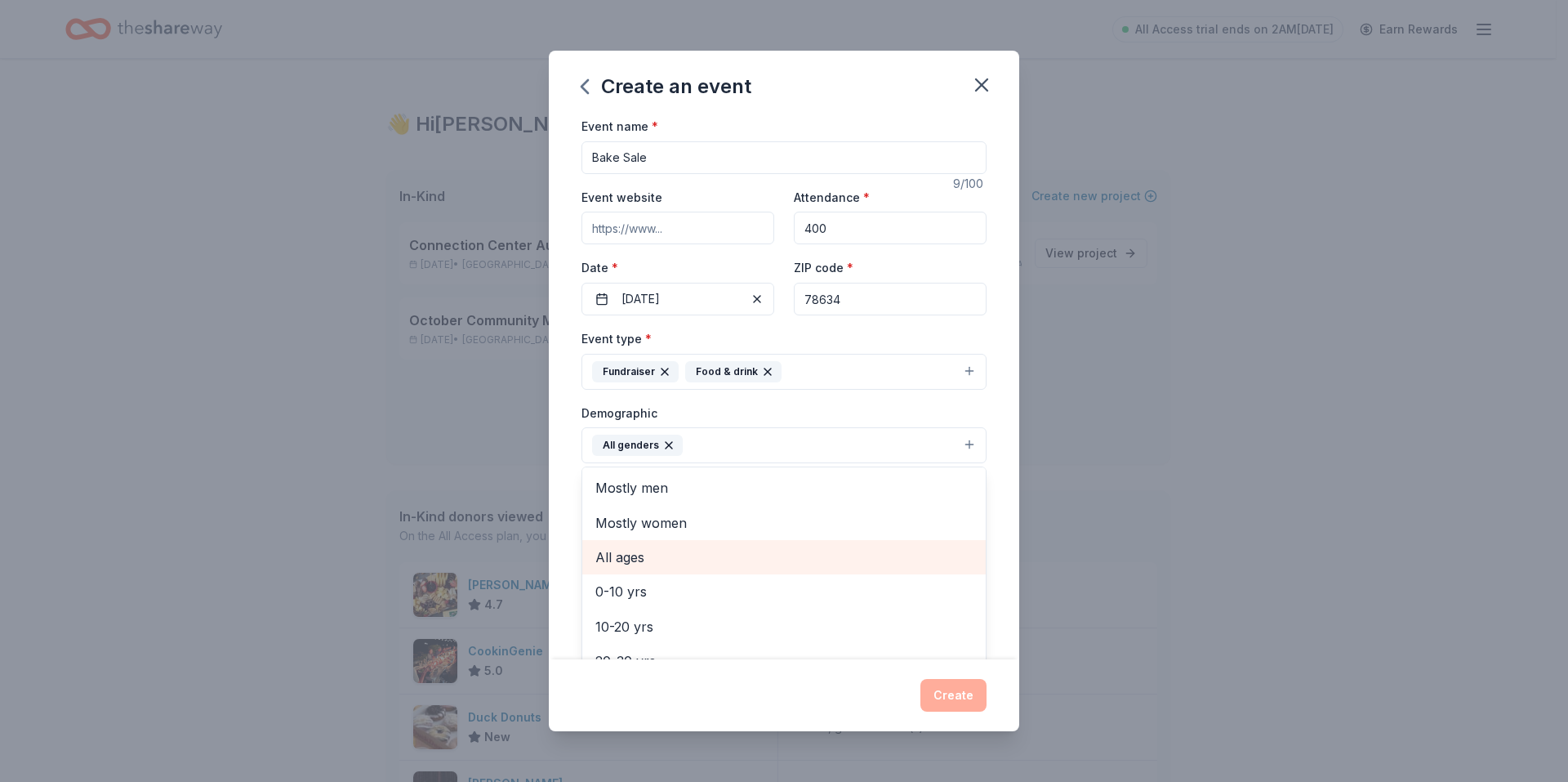
click at [670, 561] on span "All ages" at bounding box center [784, 557] width 378 height 21
click at [568, 431] on div "Event name * Bake Sale 9 /100 Event website Attendance * 400 Date * 09/27/2025 …" at bounding box center [784, 388] width 471 height 543
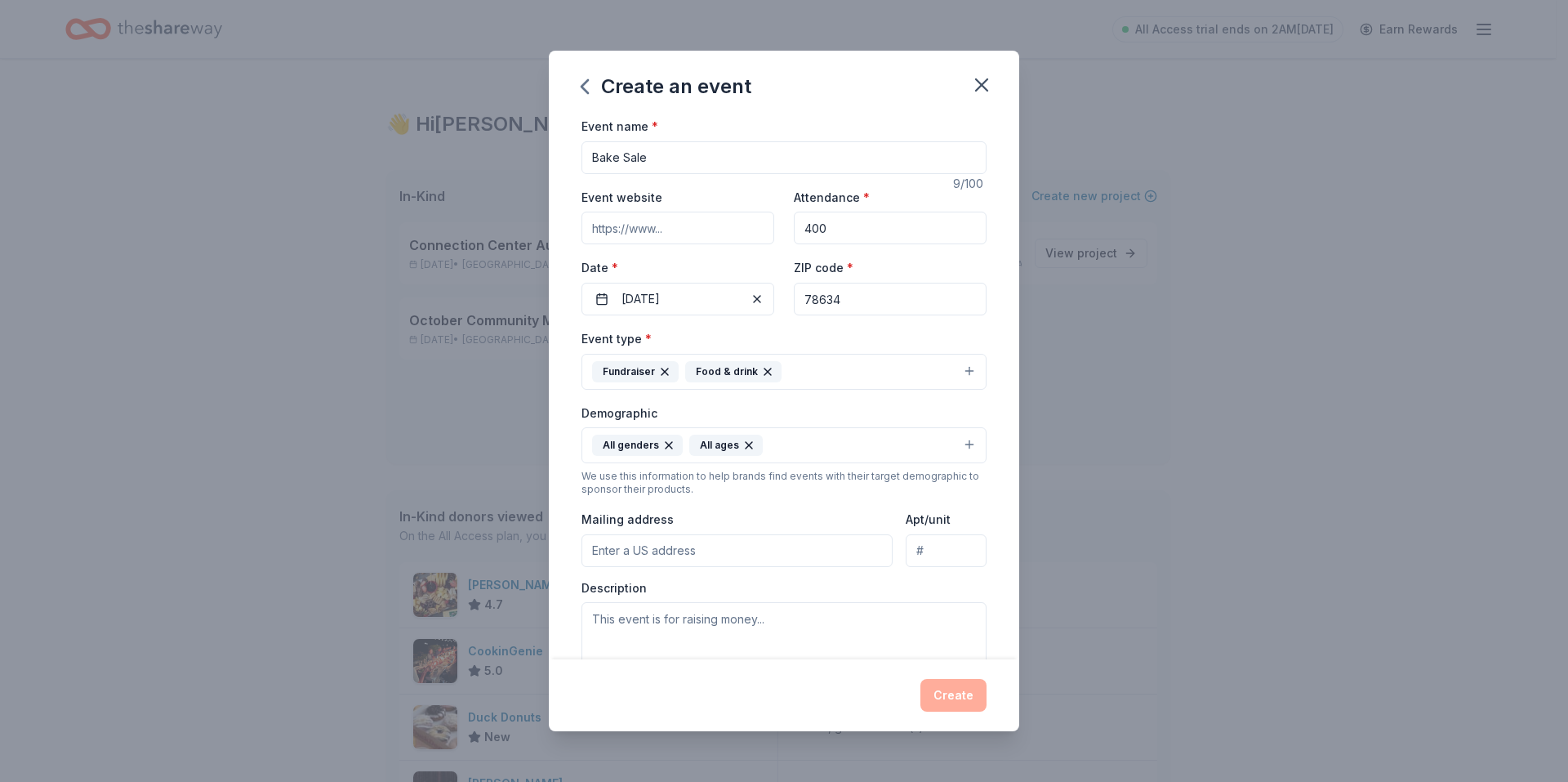
click at [726, 557] on input "Mailing address" at bounding box center [737, 551] width 311 height 33
type input "224 Tolcarne Drive"
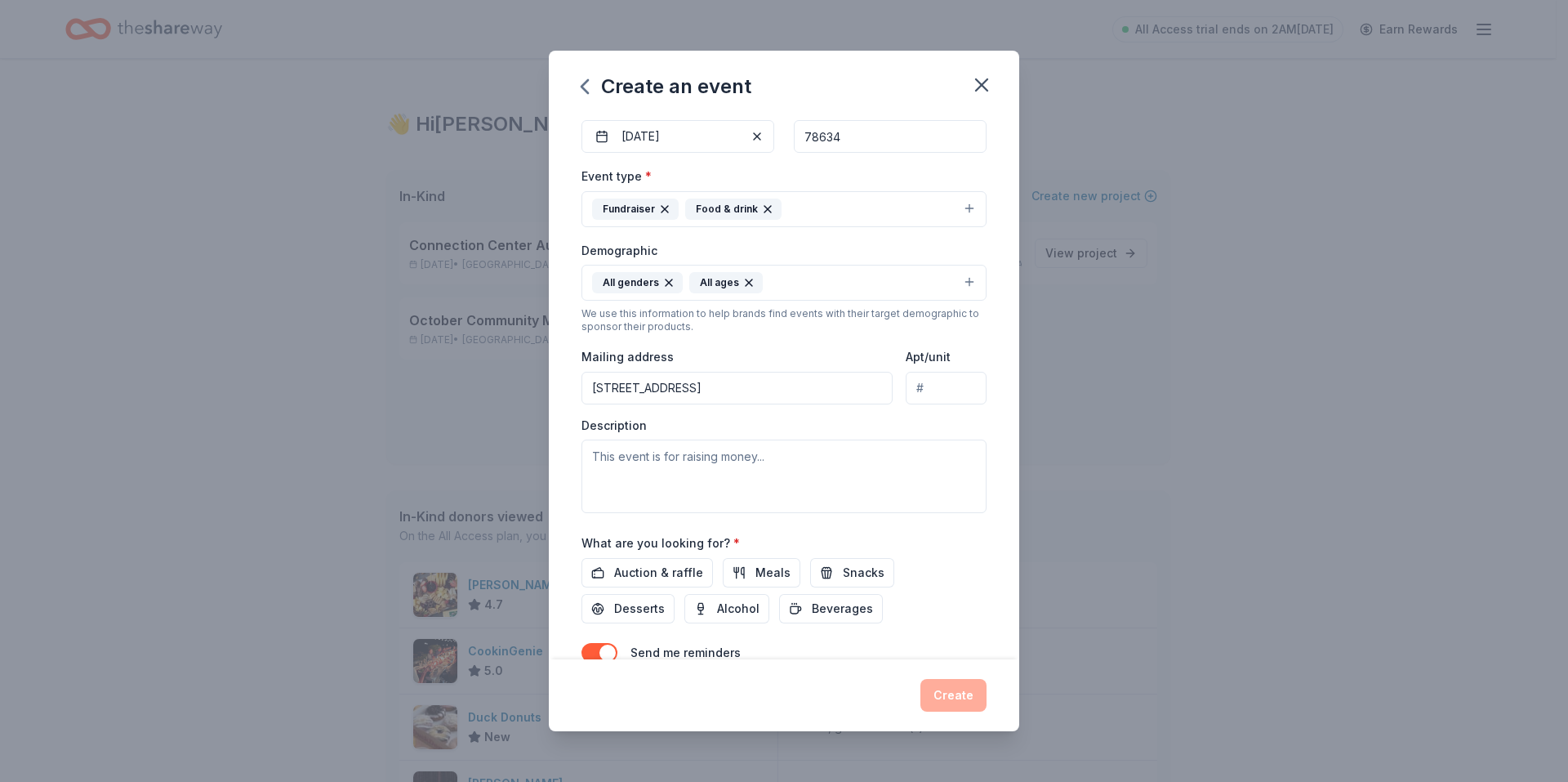
scroll to position [164, 0]
click at [717, 457] on textarea at bounding box center [784, 475] width 405 height 73
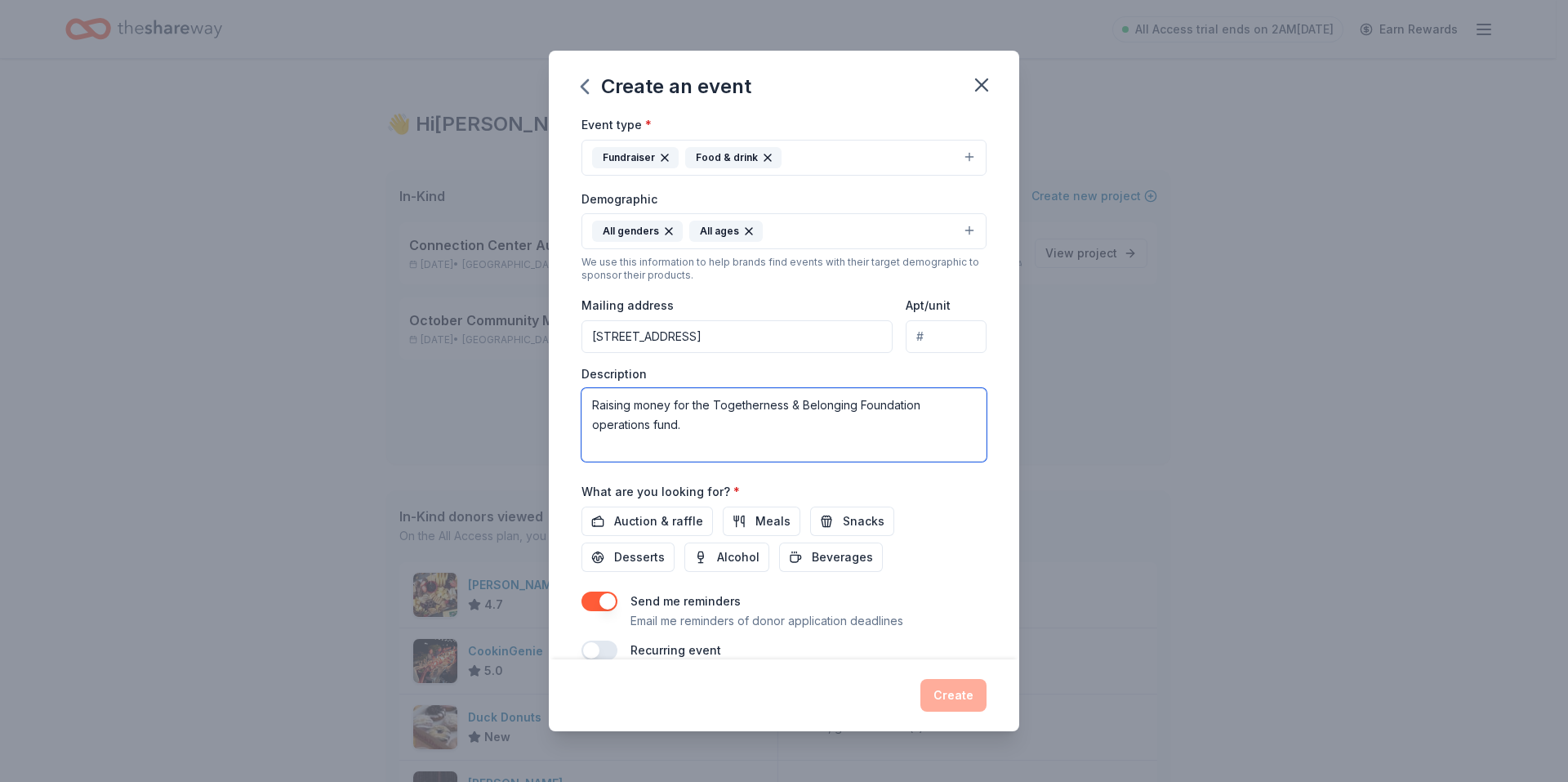
scroll to position [241, 0]
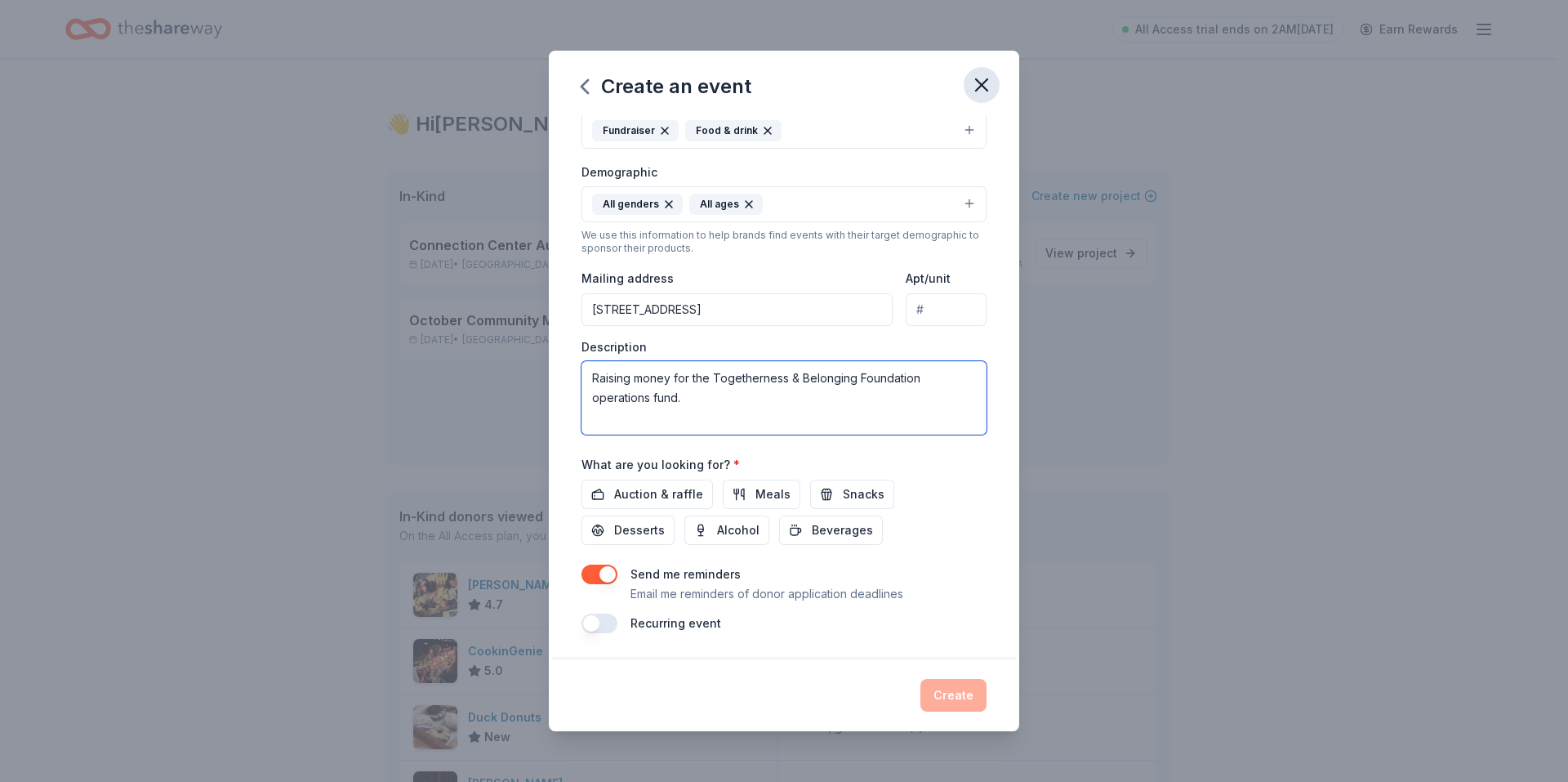
type textarea "Raising money for the Togetherness & Belonging Foundation operations fund."
click at [978, 78] on icon "button" at bounding box center [981, 85] width 23 height 23
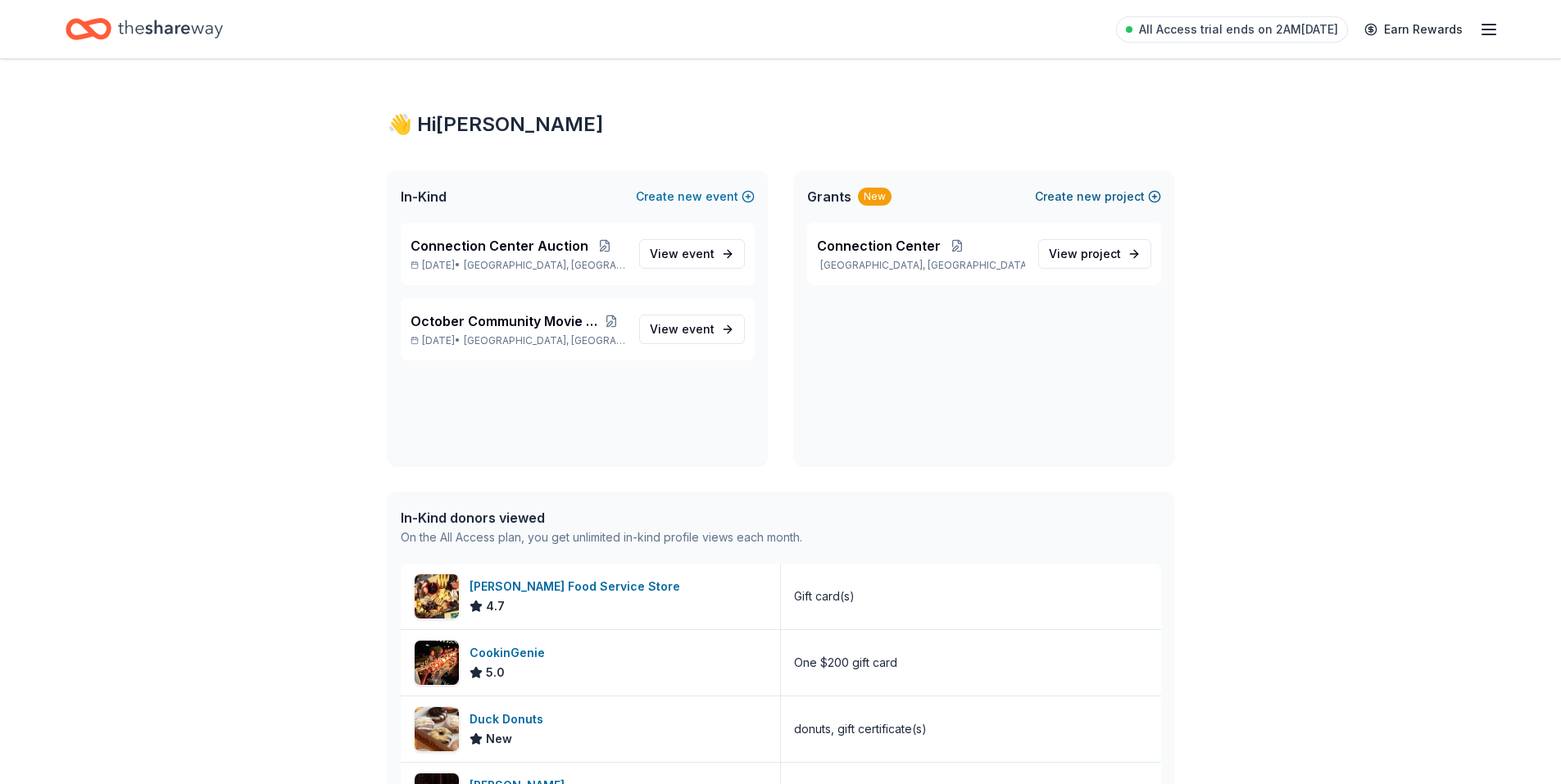
click at [1095, 188] on span "new" at bounding box center [1089, 196] width 25 height 20
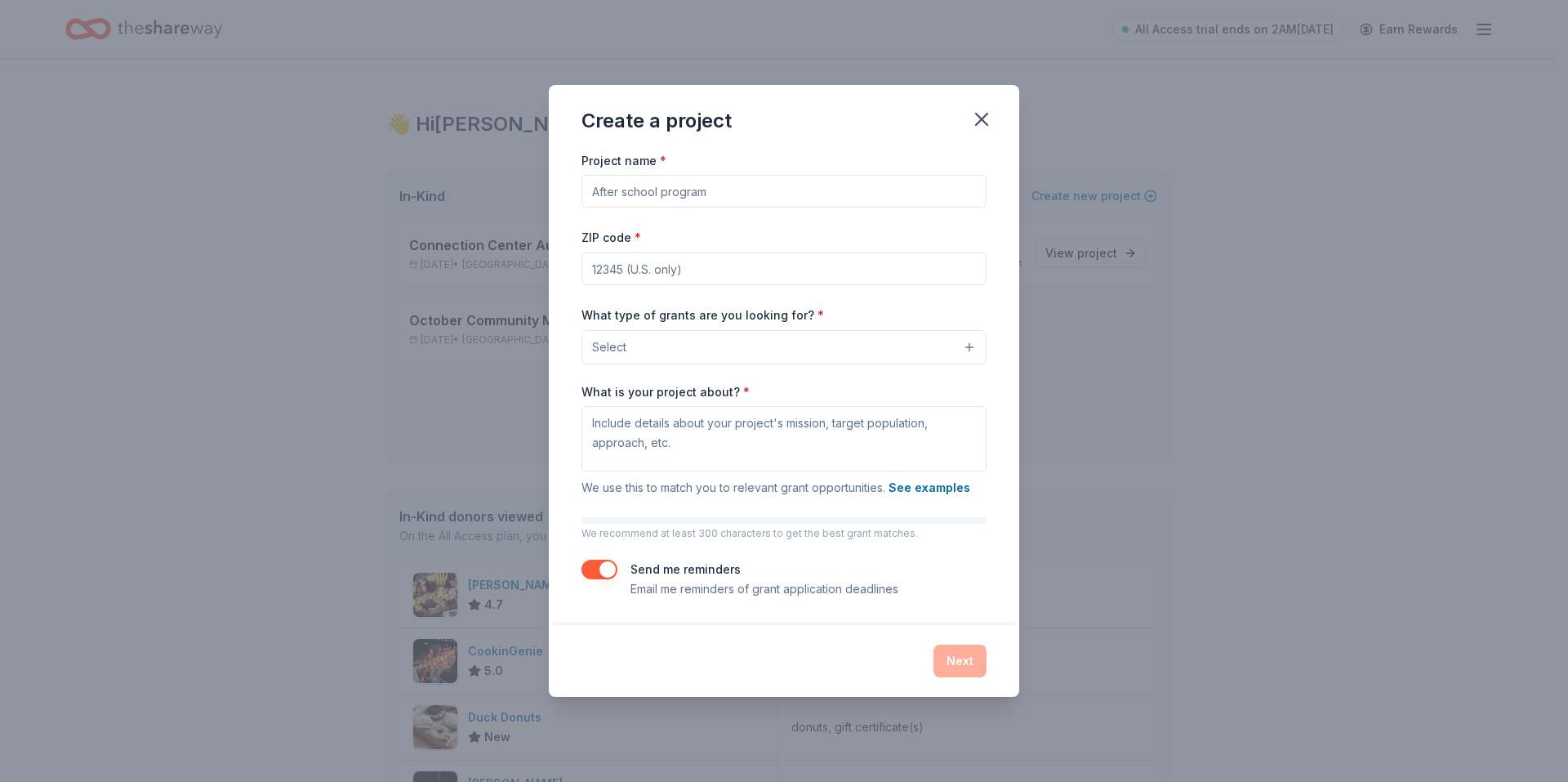
click at [726, 203] on input "Project name *" at bounding box center [784, 191] width 405 height 33
type input "Bake Sale"
click at [714, 275] on input "ZIP code *" at bounding box center [784, 269] width 405 height 33
type input "78634"
click at [678, 196] on input "Bake Sale" at bounding box center [784, 191] width 405 height 33
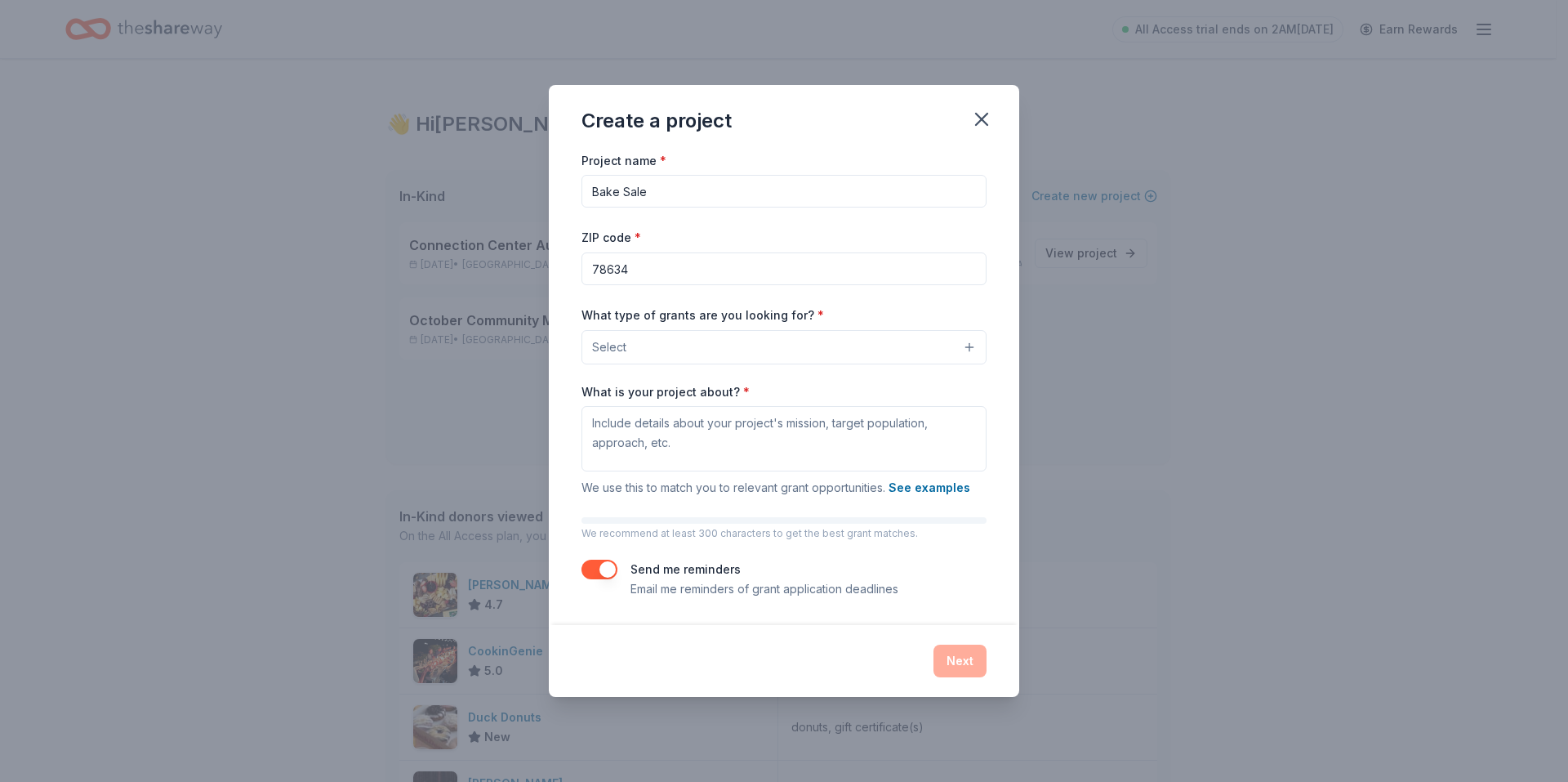
drag, startPoint x: 665, startPoint y: 190, endPoint x: 561, endPoint y: 186, distance: 104.1
click at [561, 186] on div "Project name * Bake Sale ZIP code * 78634 What type of grants are you looking f…" at bounding box center [784, 388] width 471 height 475
type input "Ops"
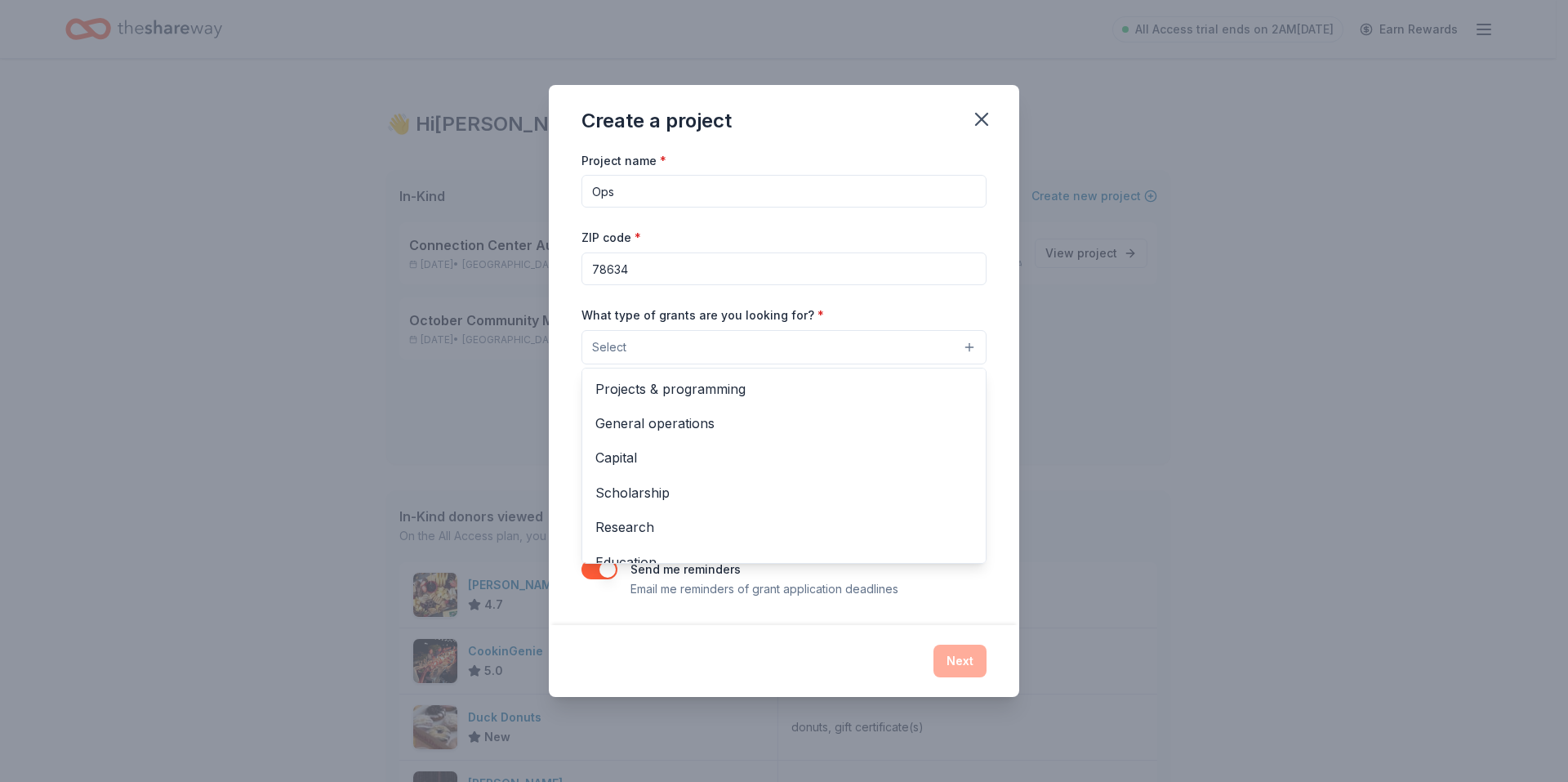
click at [678, 346] on button "Select" at bounding box center [784, 347] width 405 height 35
click at [677, 425] on span "General operations" at bounding box center [784, 423] width 378 height 21
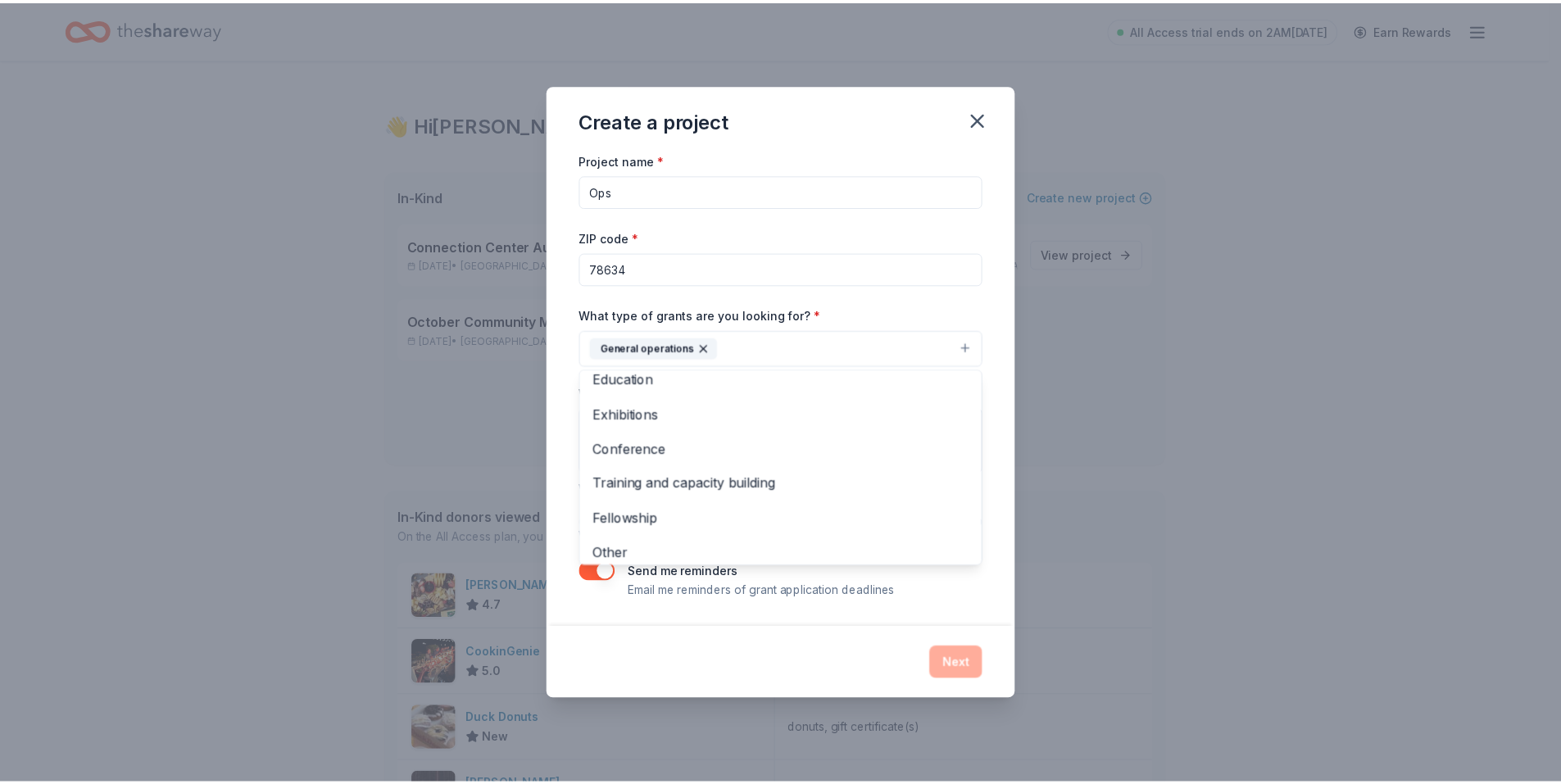
scroll to position [159, 0]
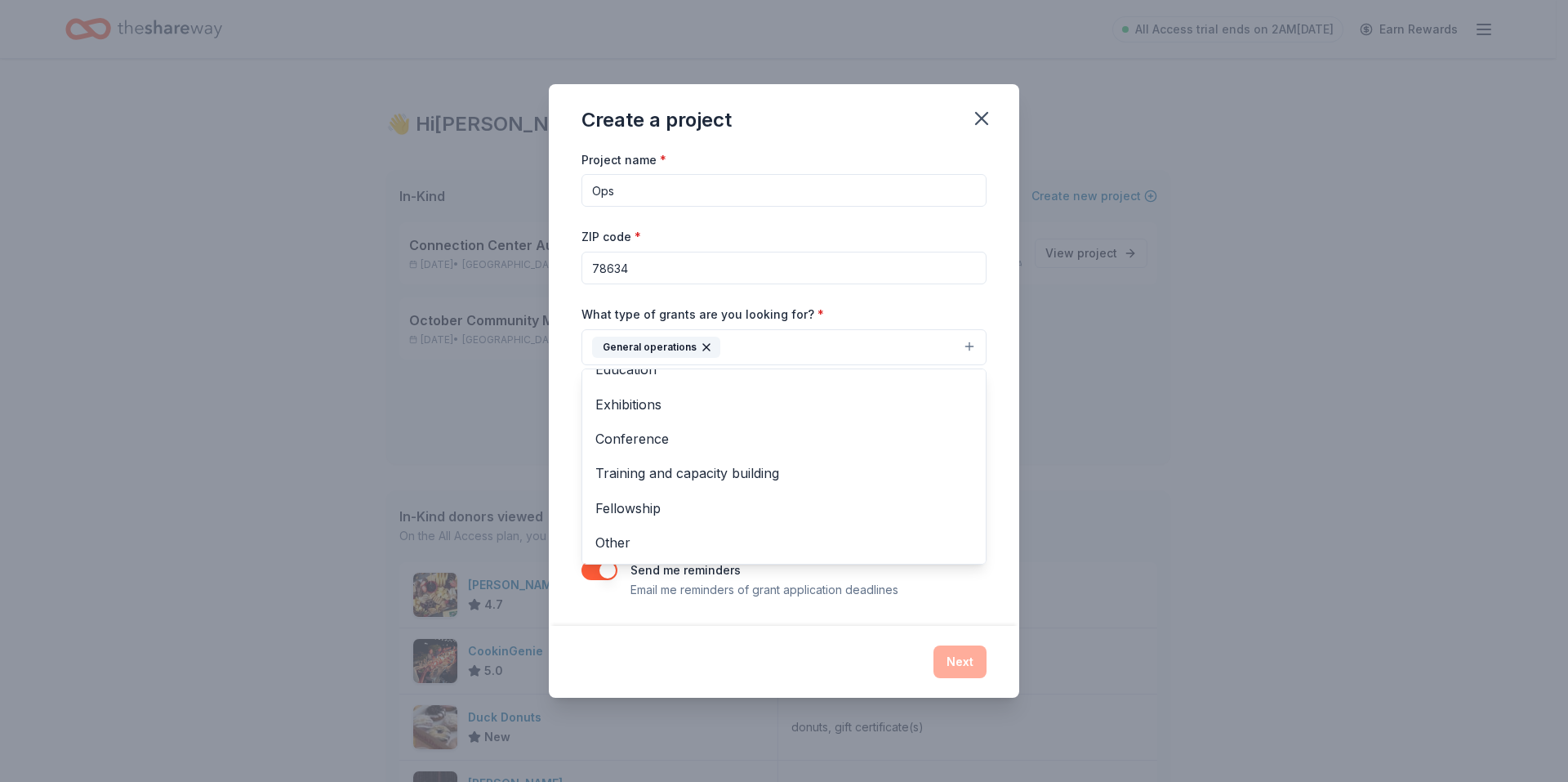
click at [791, 254] on div "Project name * Ops ZIP code * 78634 What type of grants are you looking for? * …" at bounding box center [784, 375] width 405 height 450
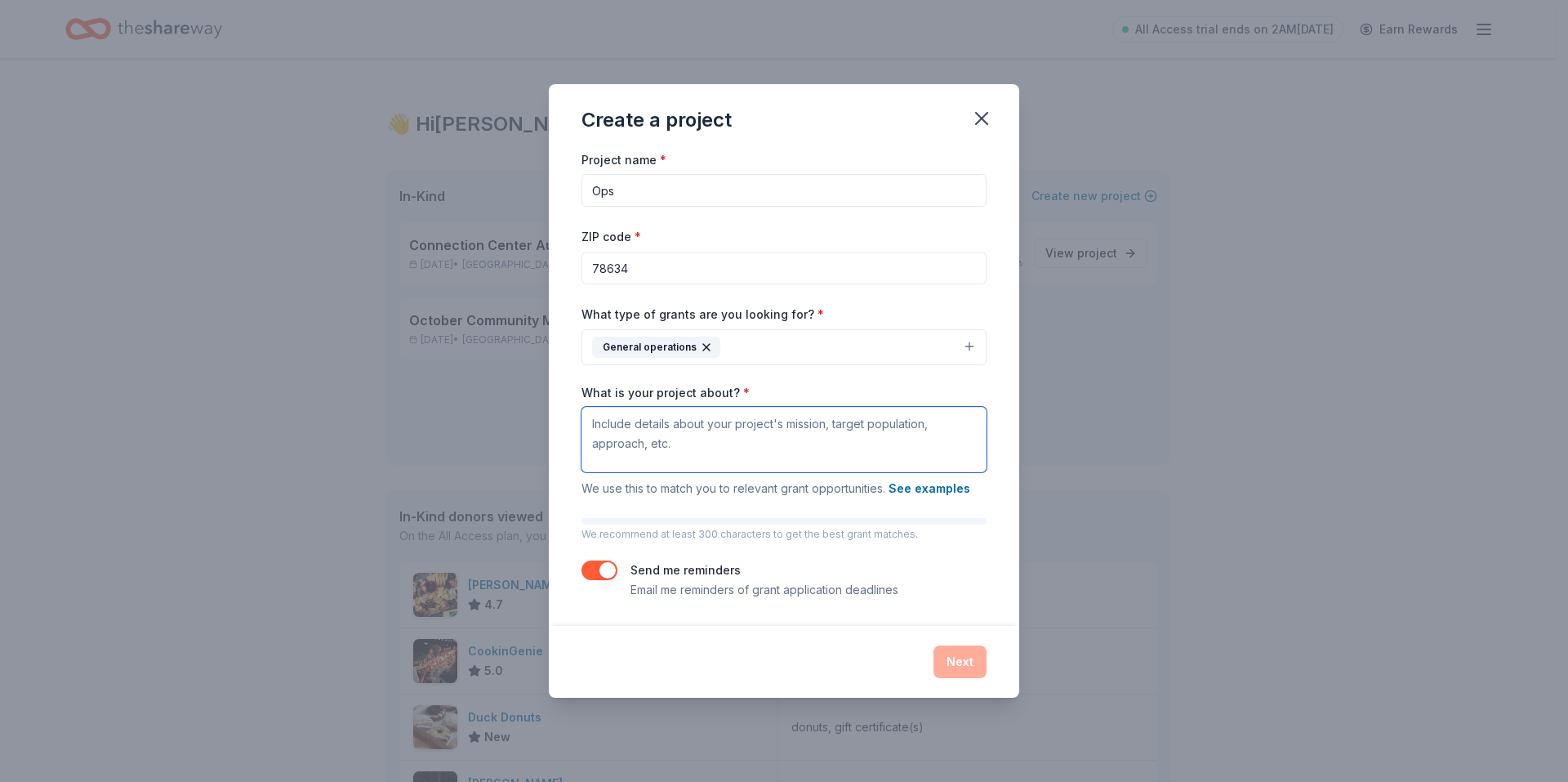
click at [721, 440] on textarea "What is your project about? *" at bounding box center [784, 439] width 405 height 65
click at [912, 495] on button "See examples" at bounding box center [929, 489] width 81 height 20
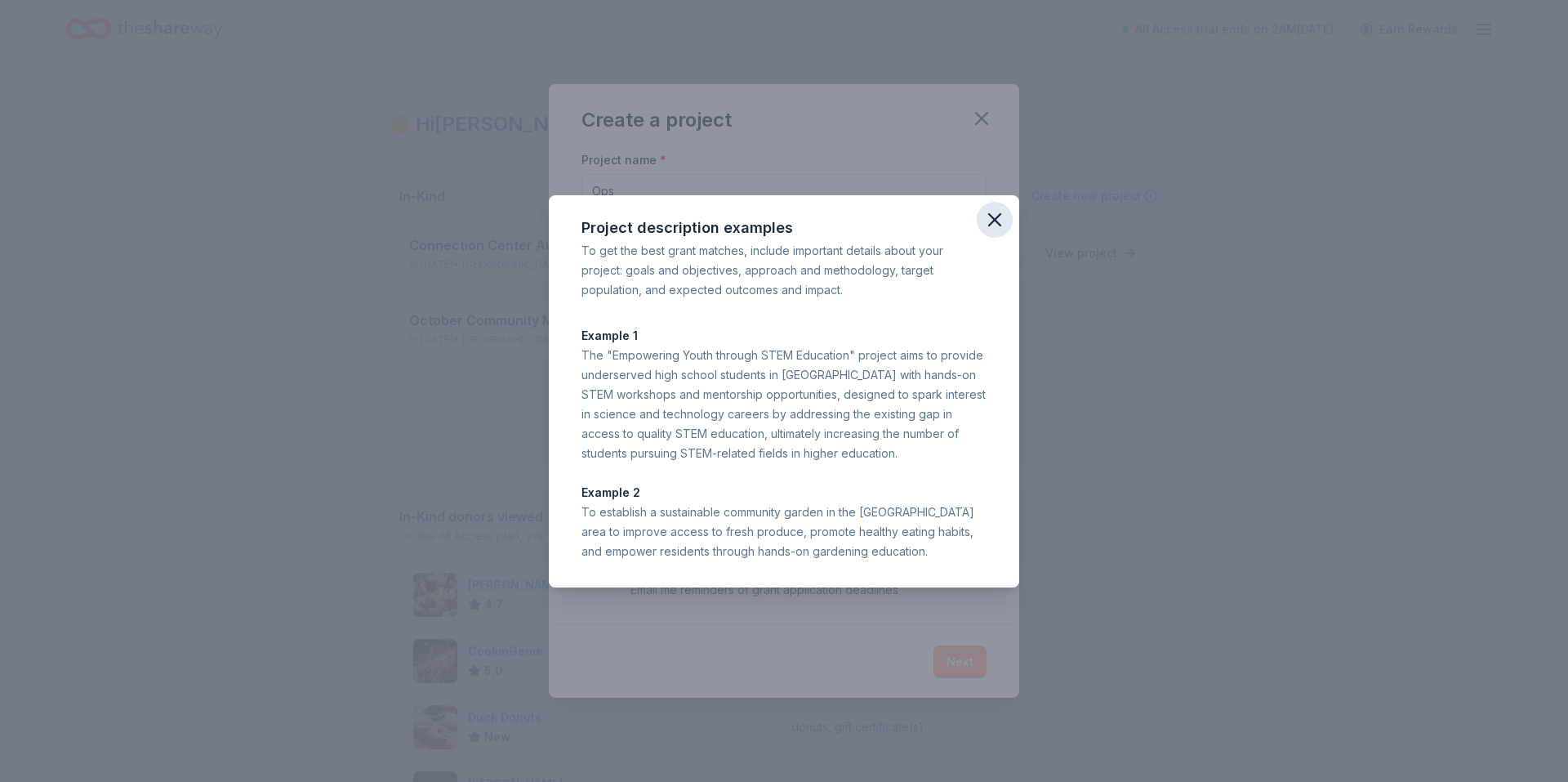
click at [994, 215] on icon "button" at bounding box center [995, 220] width 23 height 23
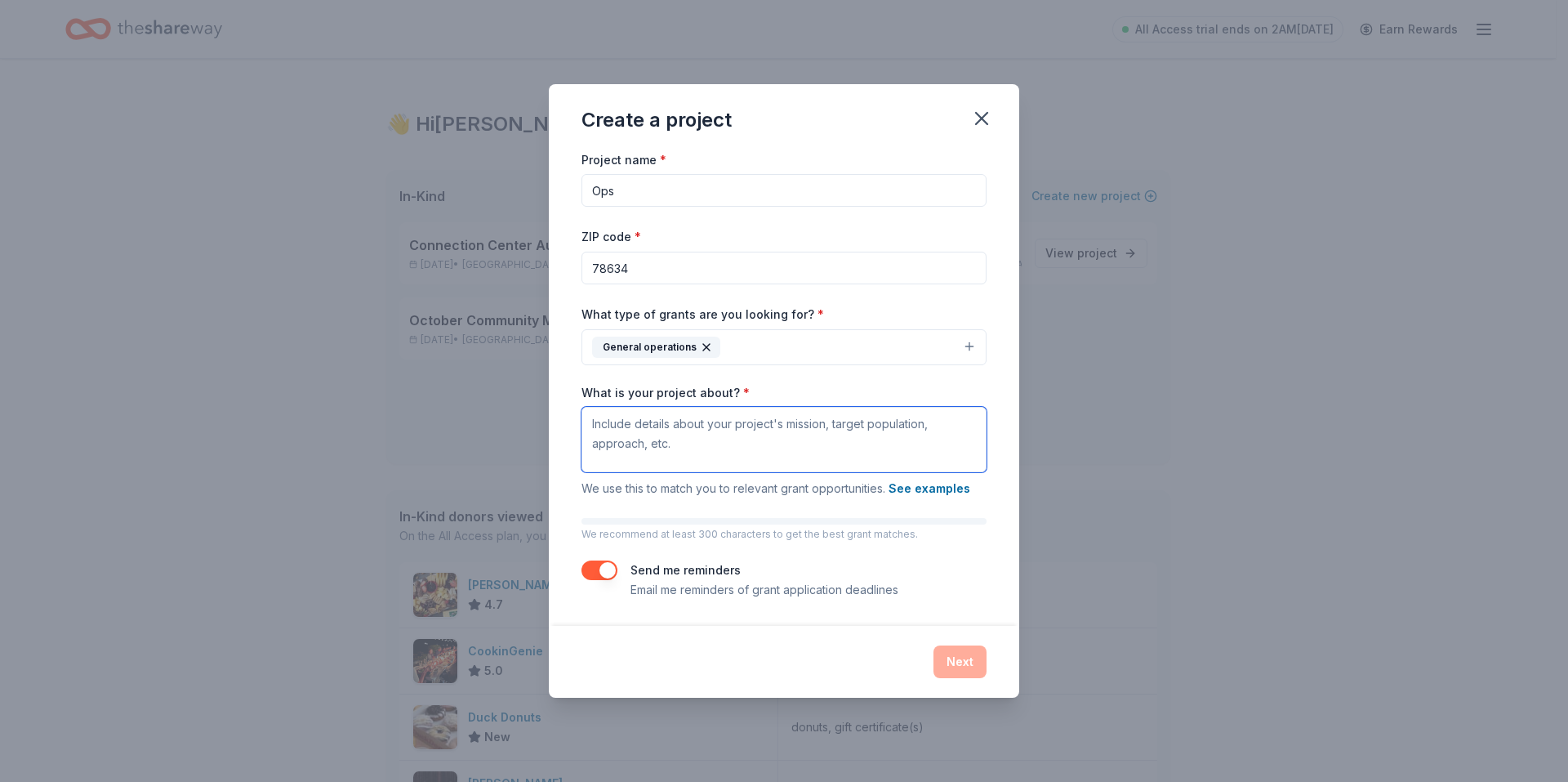
click at [759, 409] on textarea "What is your project about? *" at bounding box center [784, 439] width 405 height 65
click at [587, 570] on button "button" at bounding box center [600, 570] width 36 height 20
click at [913, 405] on div "What is your project about? * Connecting communities through shared experiences…" at bounding box center [784, 442] width 405 height 114
click at [913, 416] on textarea "Connecting communities through shared experiences." at bounding box center [784, 439] width 405 height 65
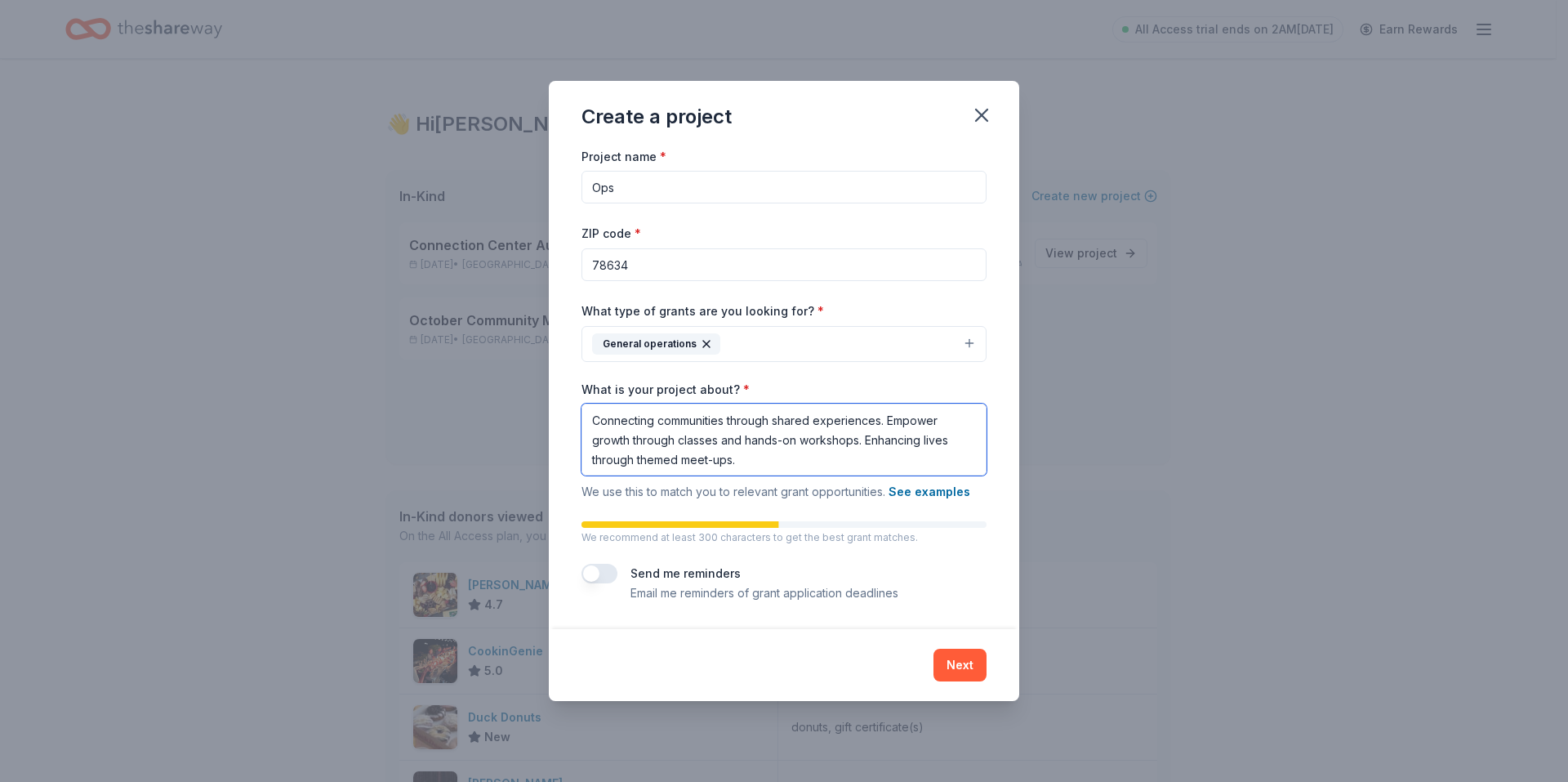
drag, startPoint x: 954, startPoint y: 436, endPoint x: 926, endPoint y: 444, distance: 29.1
click at [926, 444] on textarea "Connecting communities through shared experiences. Empower growth through class…" at bounding box center [784, 439] width 405 height 72
drag, startPoint x: 880, startPoint y: 458, endPoint x: 823, endPoint y: 453, distance: 57.2
click at [823, 453] on textarea "Connecting communities through shared experiences. Empower growth through class…" at bounding box center [784, 439] width 405 height 72
click at [879, 417] on textarea "Connecting communities through shared experiences. Empower growth through class…" at bounding box center [784, 439] width 405 height 72
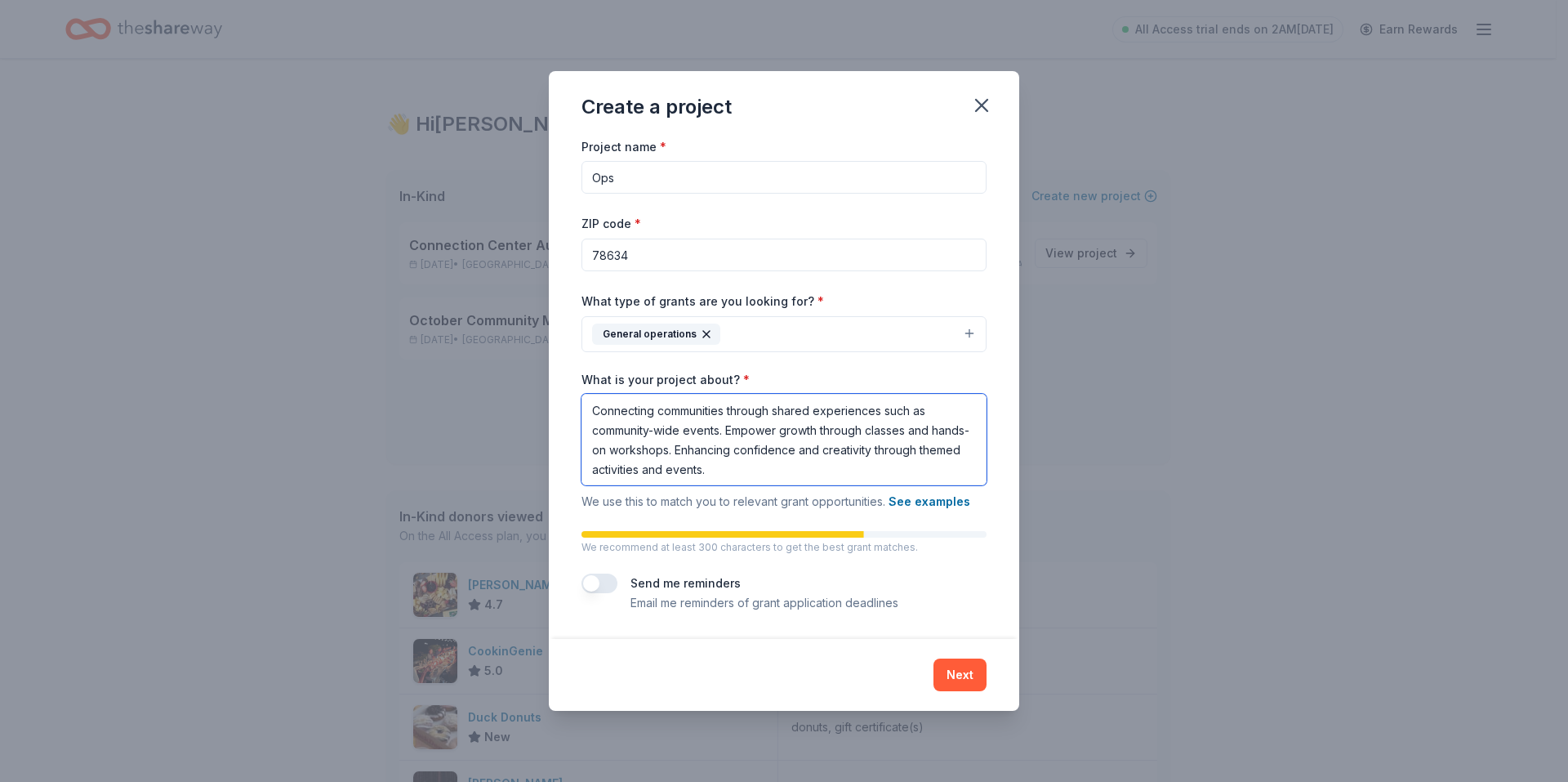
drag, startPoint x: 756, startPoint y: 466, endPoint x: 684, endPoint y: 467, distance: 72.0
click at [684, 467] on textarea "Connecting communities through shared experiences such as community-wide events…" at bounding box center [784, 439] width 405 height 91
type textarea "Connecting communities through shared experiences such as community-wide events…"
click at [958, 680] on button "Next" at bounding box center [960, 675] width 53 height 33
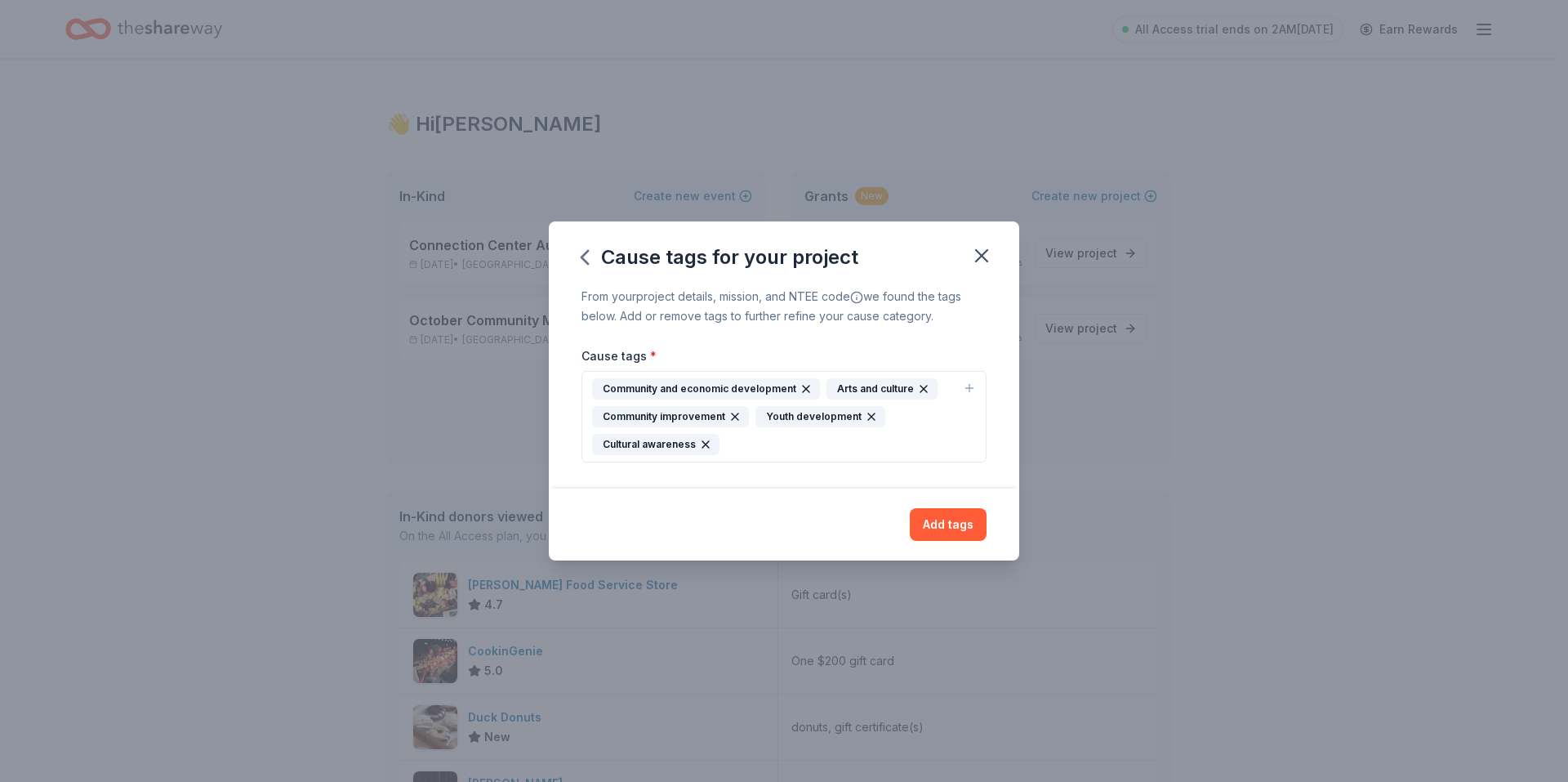
click at [706, 443] on icon "button" at bounding box center [706, 445] width 7 height 7
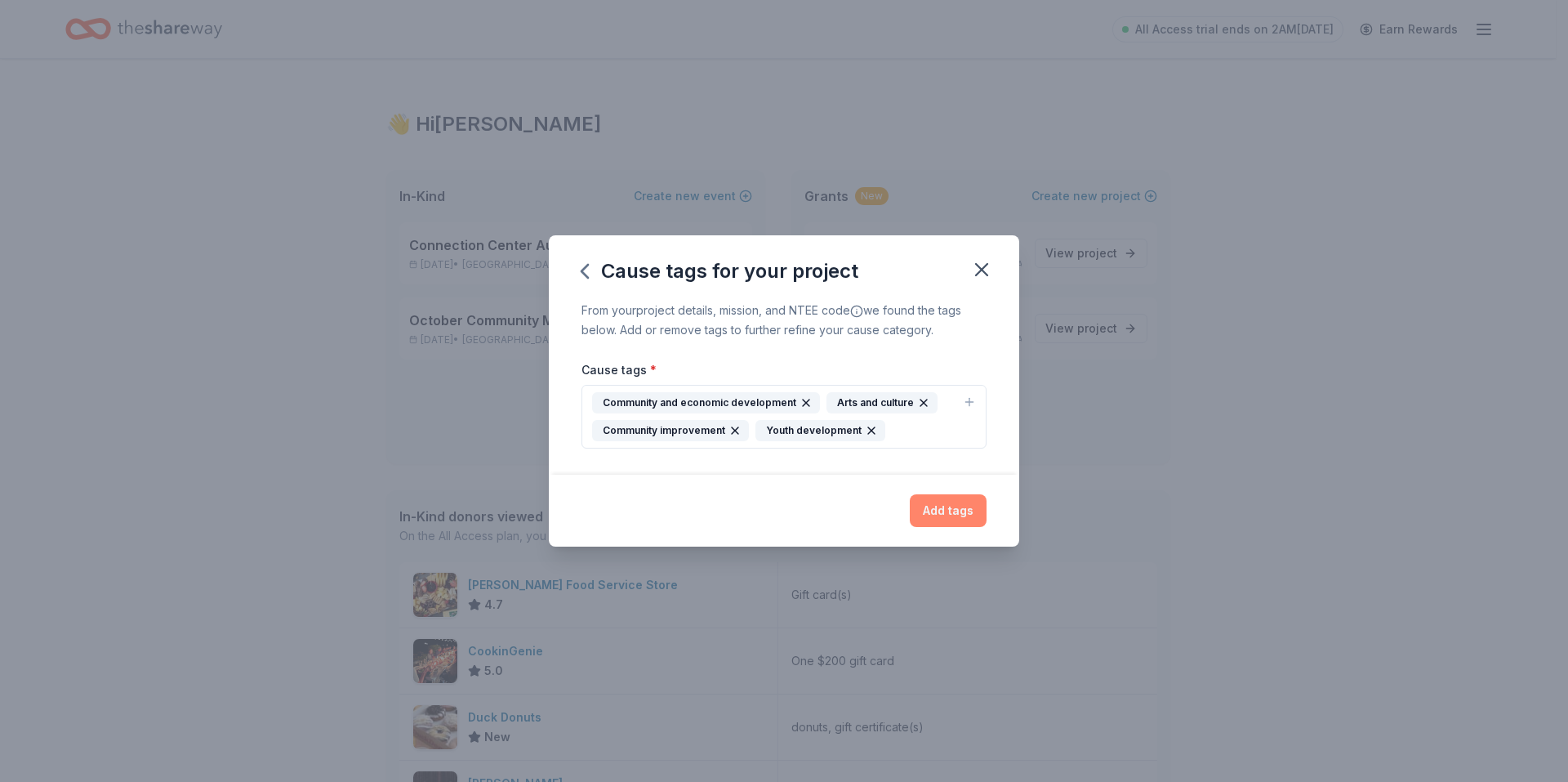
click at [949, 505] on button "Add tags" at bounding box center [948, 511] width 77 height 33
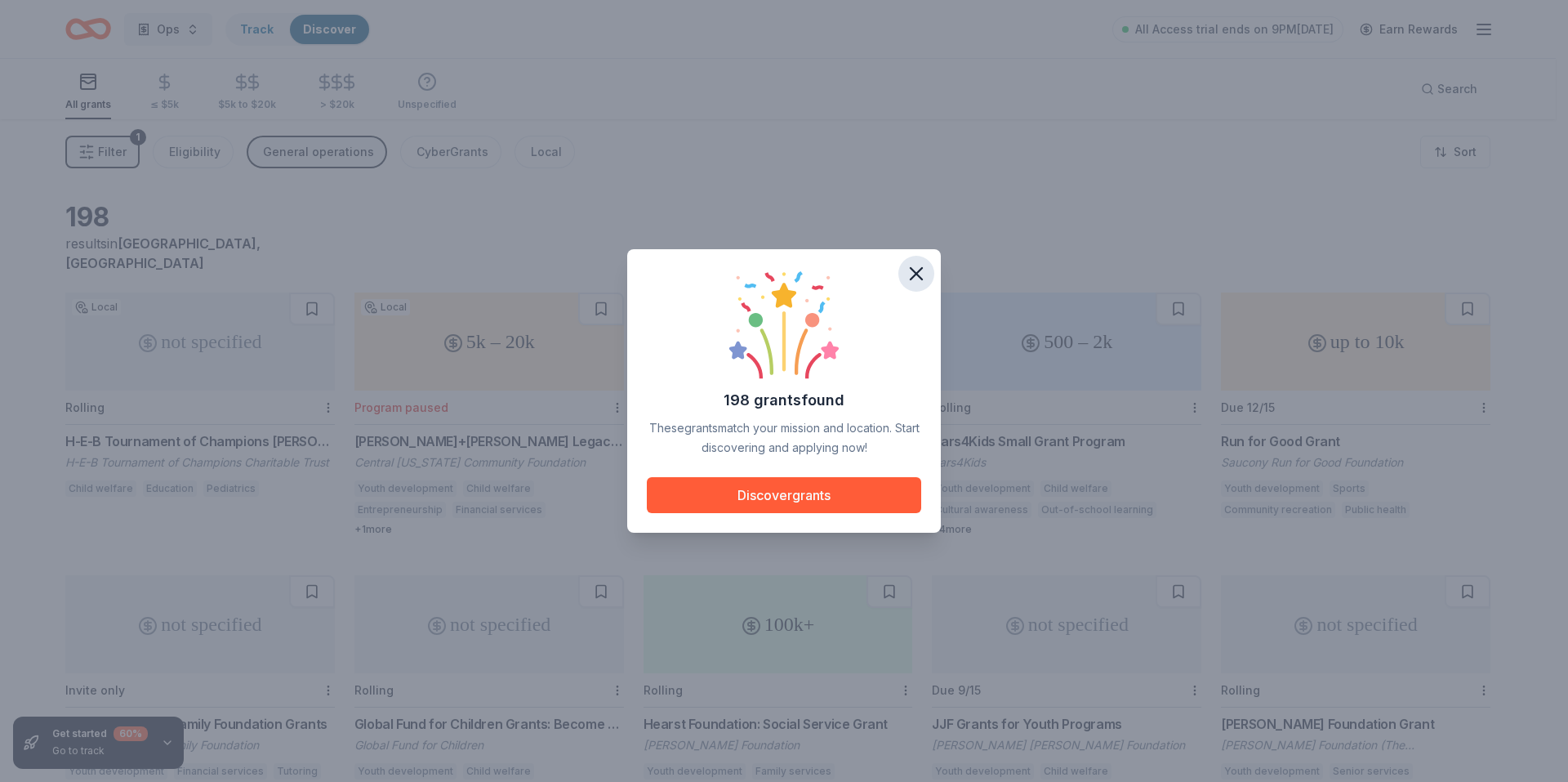
click at [914, 273] on icon "button" at bounding box center [916, 274] width 23 height 23
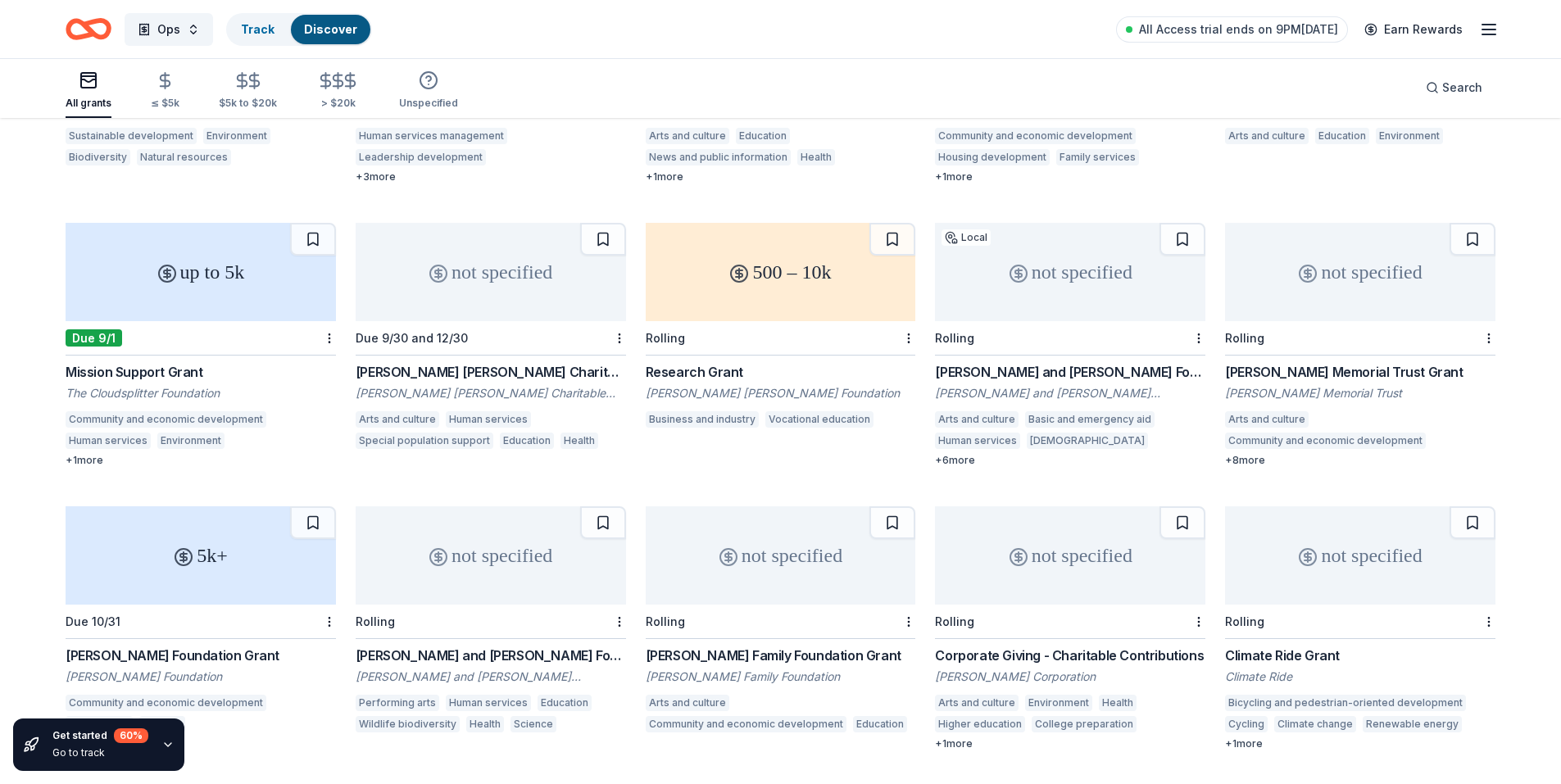
scroll to position [1836, 0]
